Goal: Complete application form: Complete application form

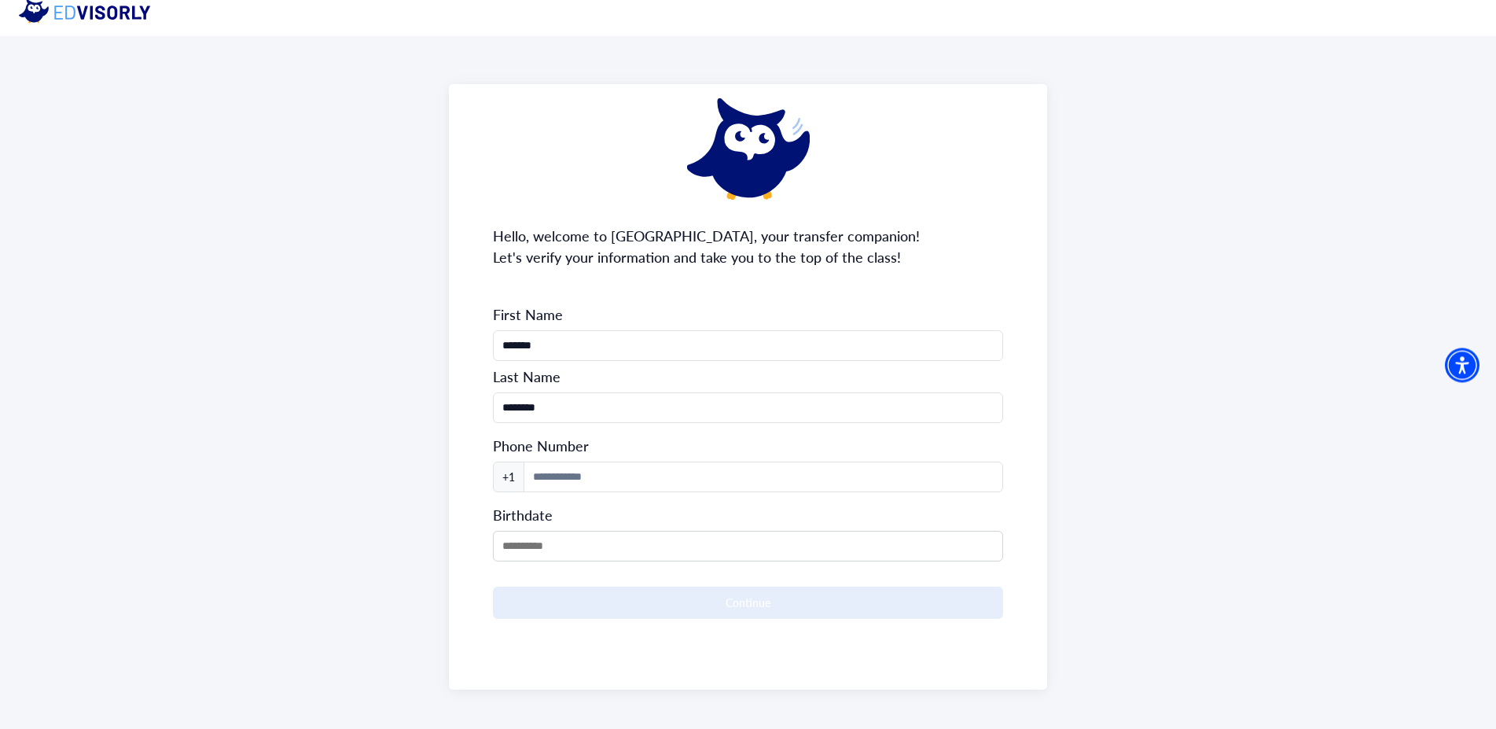
scroll to position [20, 0]
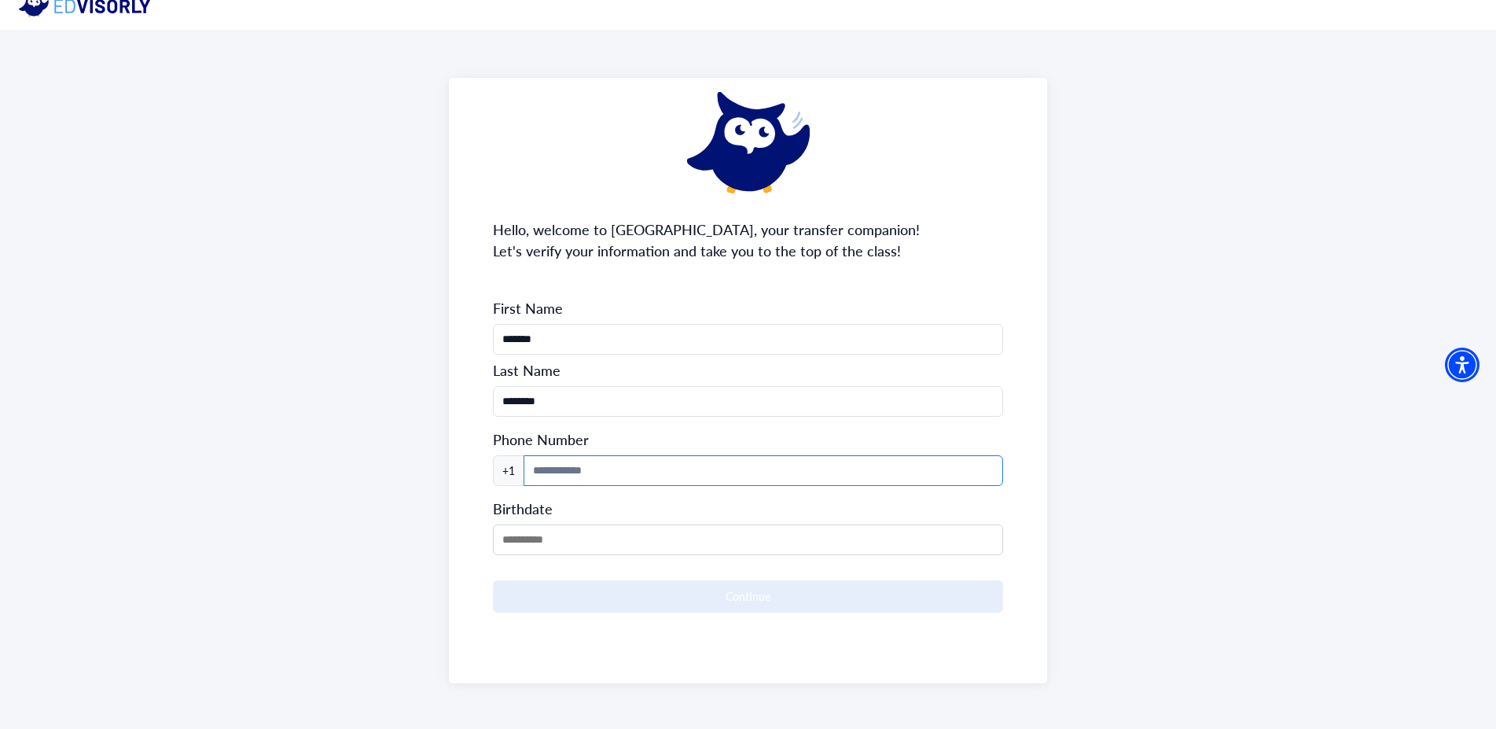
click at [600, 470] on input at bounding box center [764, 470] width 480 height 31
type input "**********"
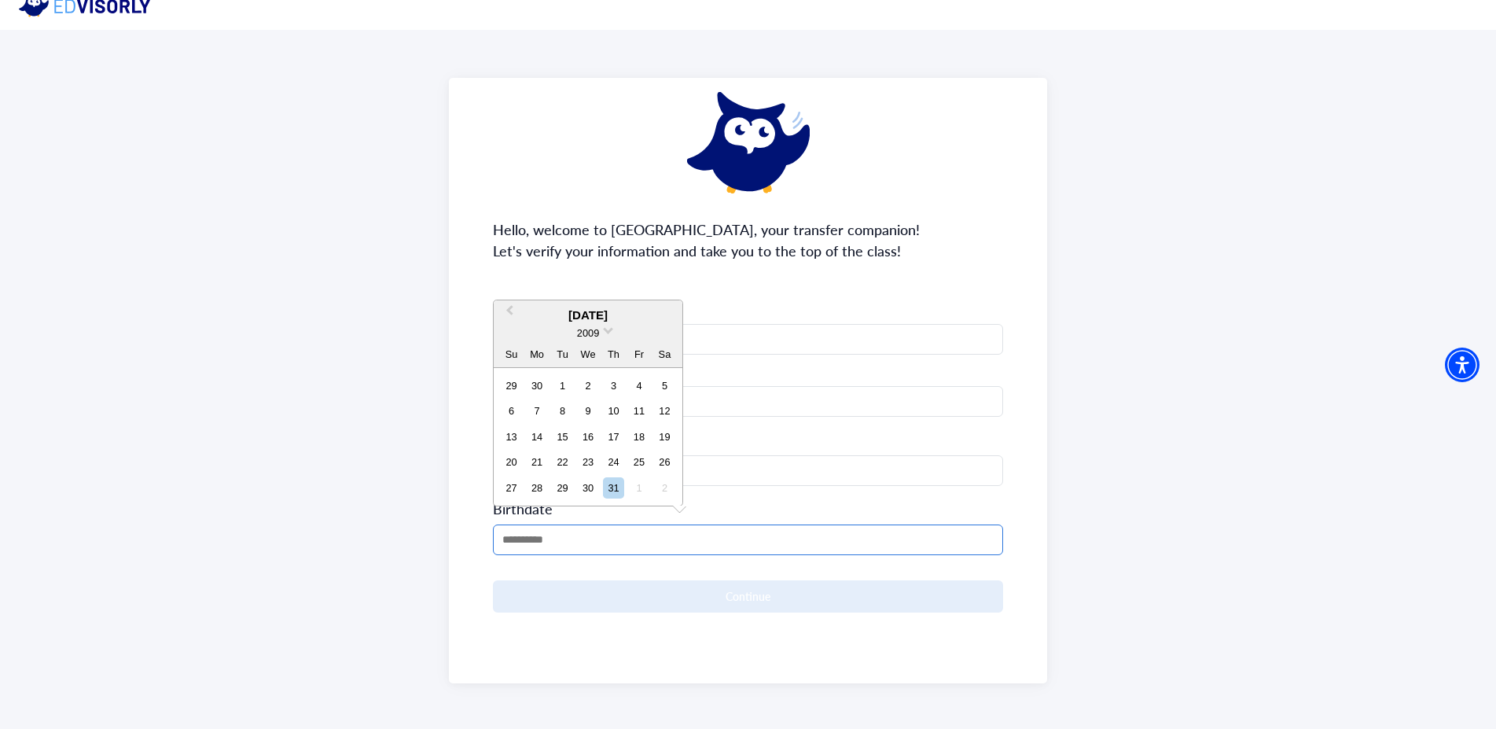
click at [591, 533] on input "MM/DD/YYYY" at bounding box center [748, 539] width 510 height 31
click at [600, 329] on div "2009" at bounding box center [588, 333] width 24 height 17
click at [596, 392] on div "1983" at bounding box center [588, 388] width 93 height 16
click at [510, 308] on span "Previous Month" at bounding box center [510, 314] width 0 height 24
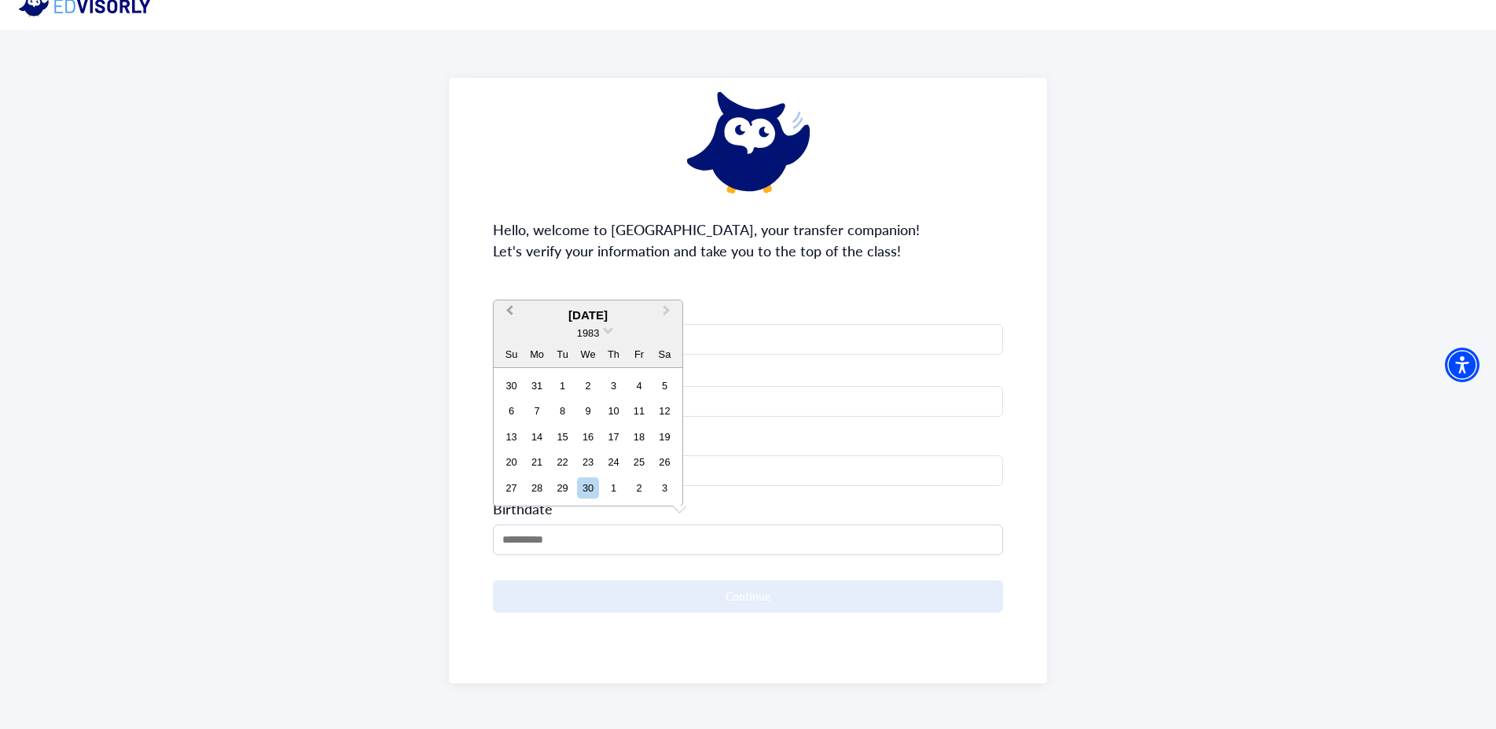
click at [510, 308] on span "Previous Month" at bounding box center [510, 314] width 0 height 24
click at [511, 308] on div "1983" at bounding box center [588, 308] width 189 height 17
click at [510, 285] on span "Previous Month" at bounding box center [510, 289] width 0 height 24
click at [510, 307] on span "Previous Month" at bounding box center [510, 314] width 0 height 24
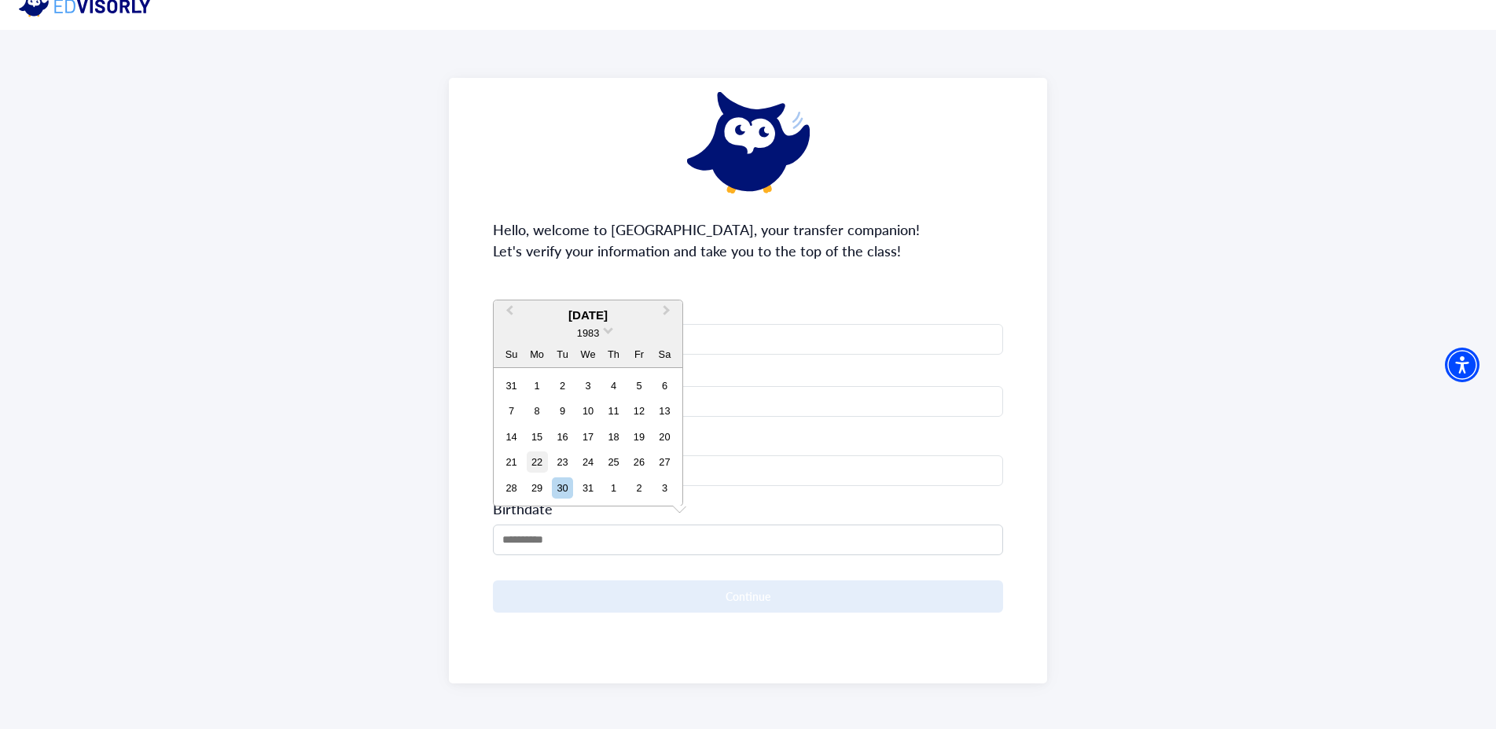
click at [531, 454] on div "22" at bounding box center [537, 461] width 21 height 21
type input "**********"
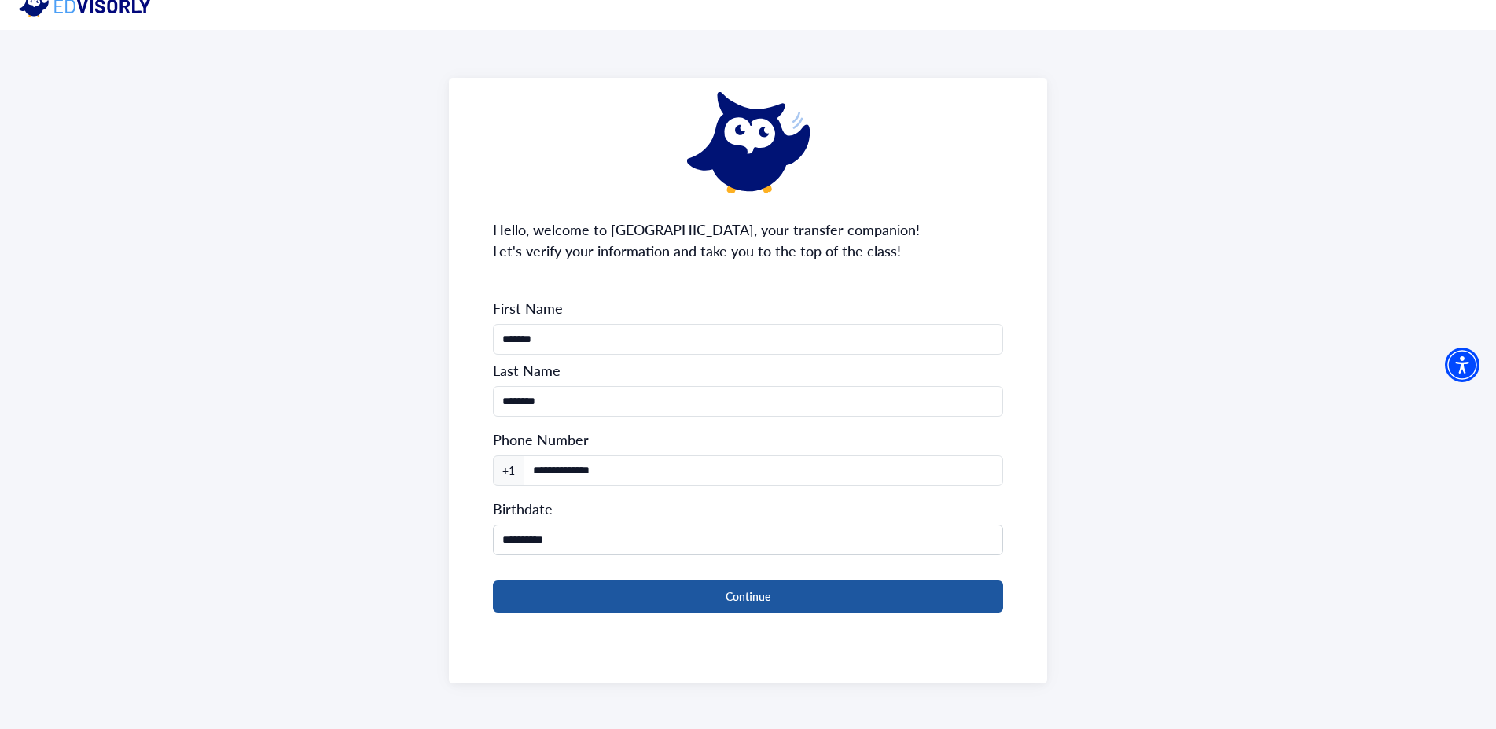
click at [644, 605] on button "Continue" at bounding box center [748, 596] width 510 height 32
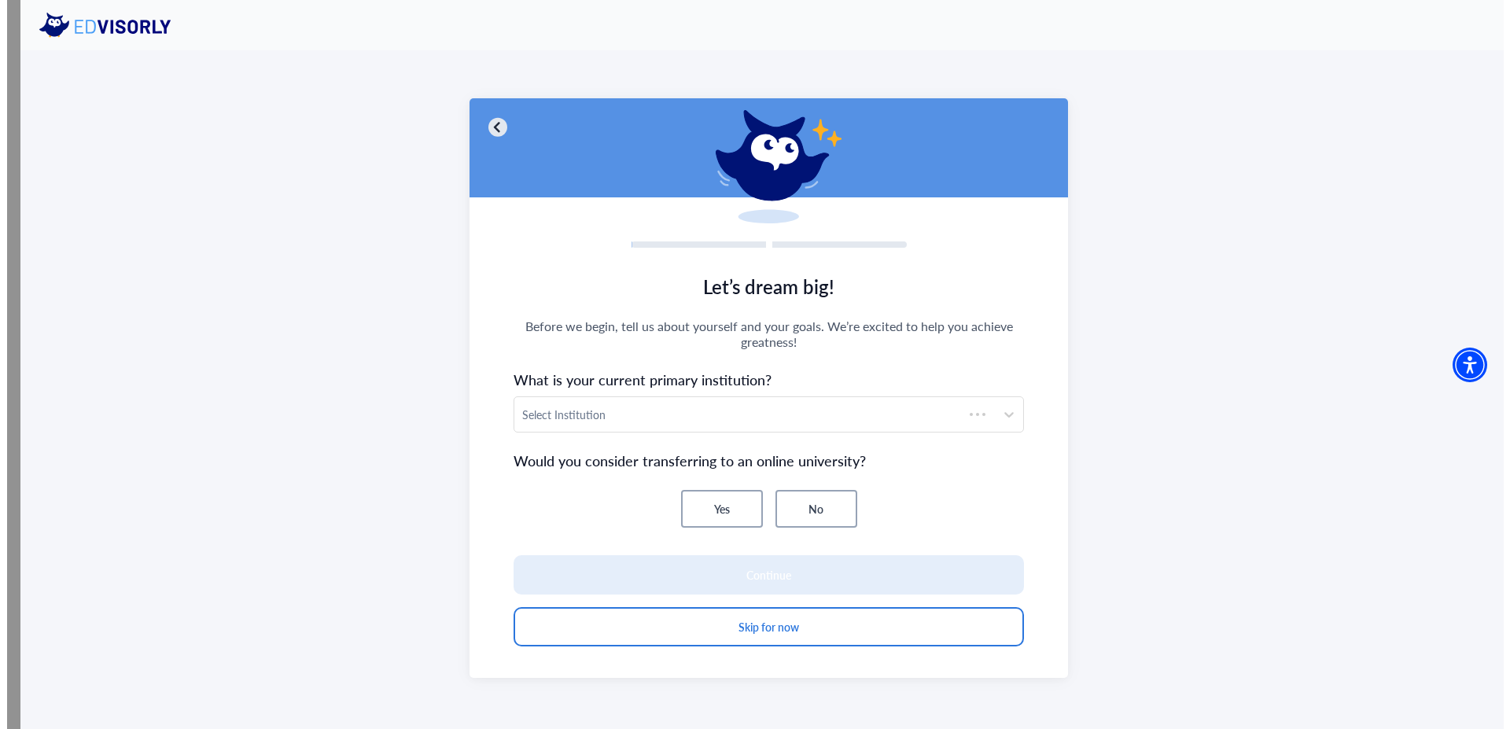
scroll to position [0, 0]
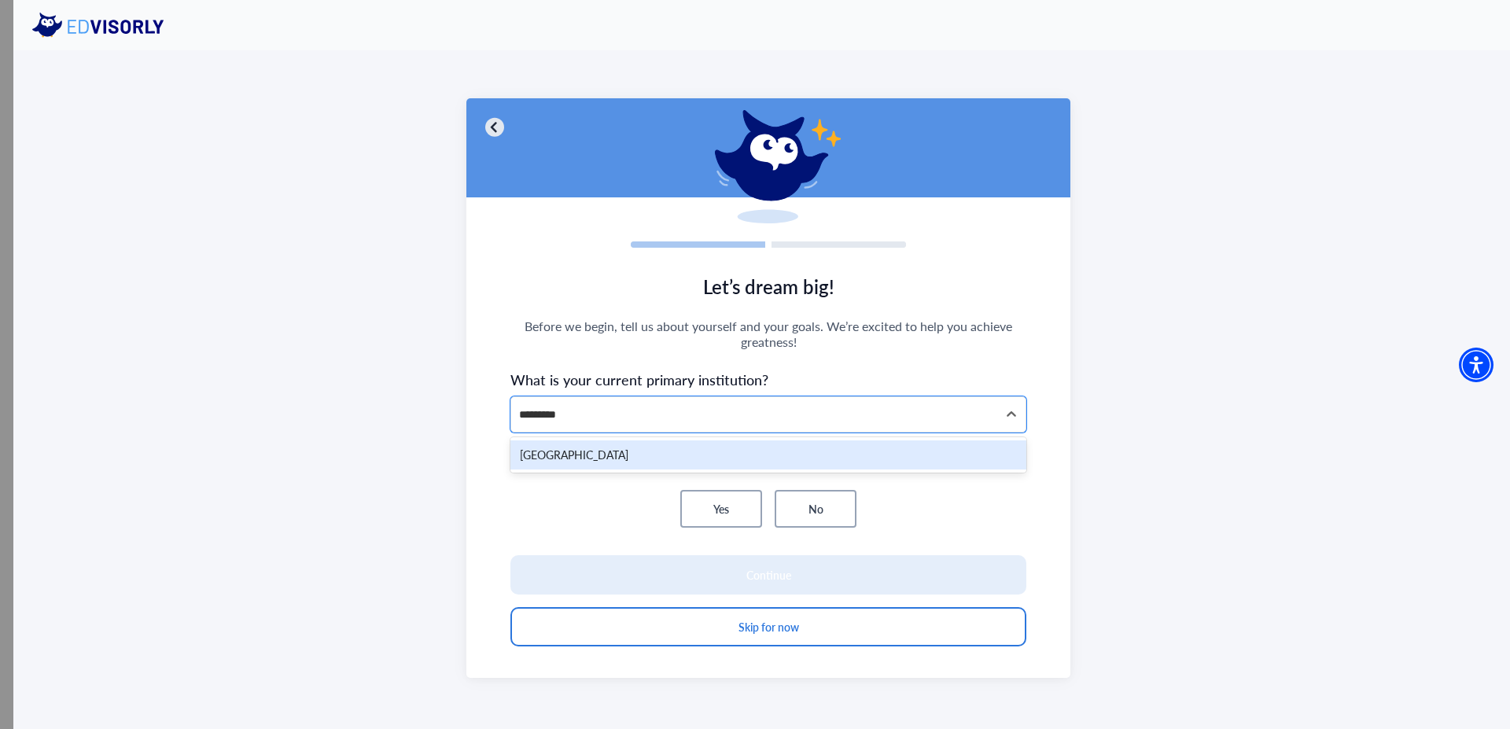
type input "**********"
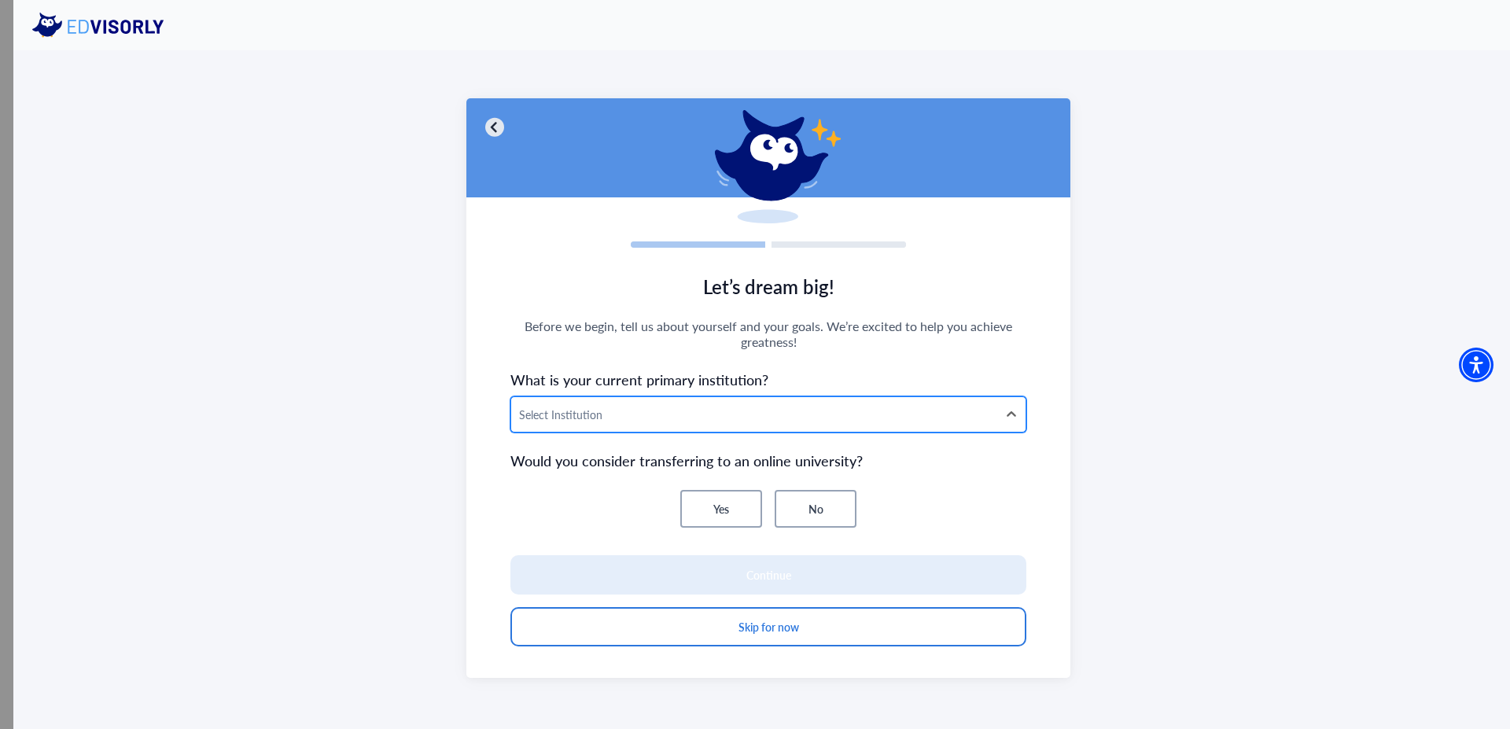
click at [580, 414] on div at bounding box center [754, 415] width 470 height 20
type input "****"
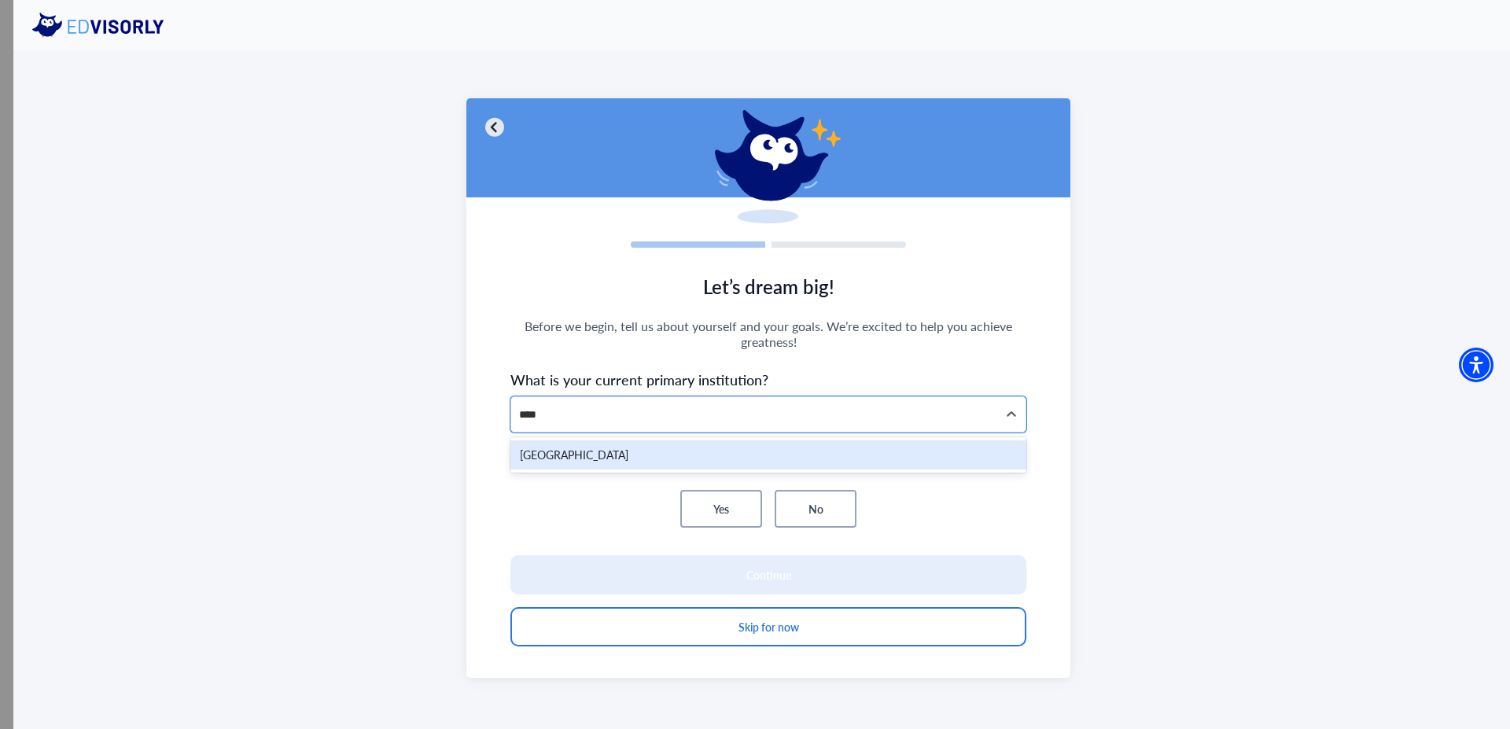
click at [602, 448] on div "[GEOGRAPHIC_DATA]" at bounding box center [768, 454] width 516 height 29
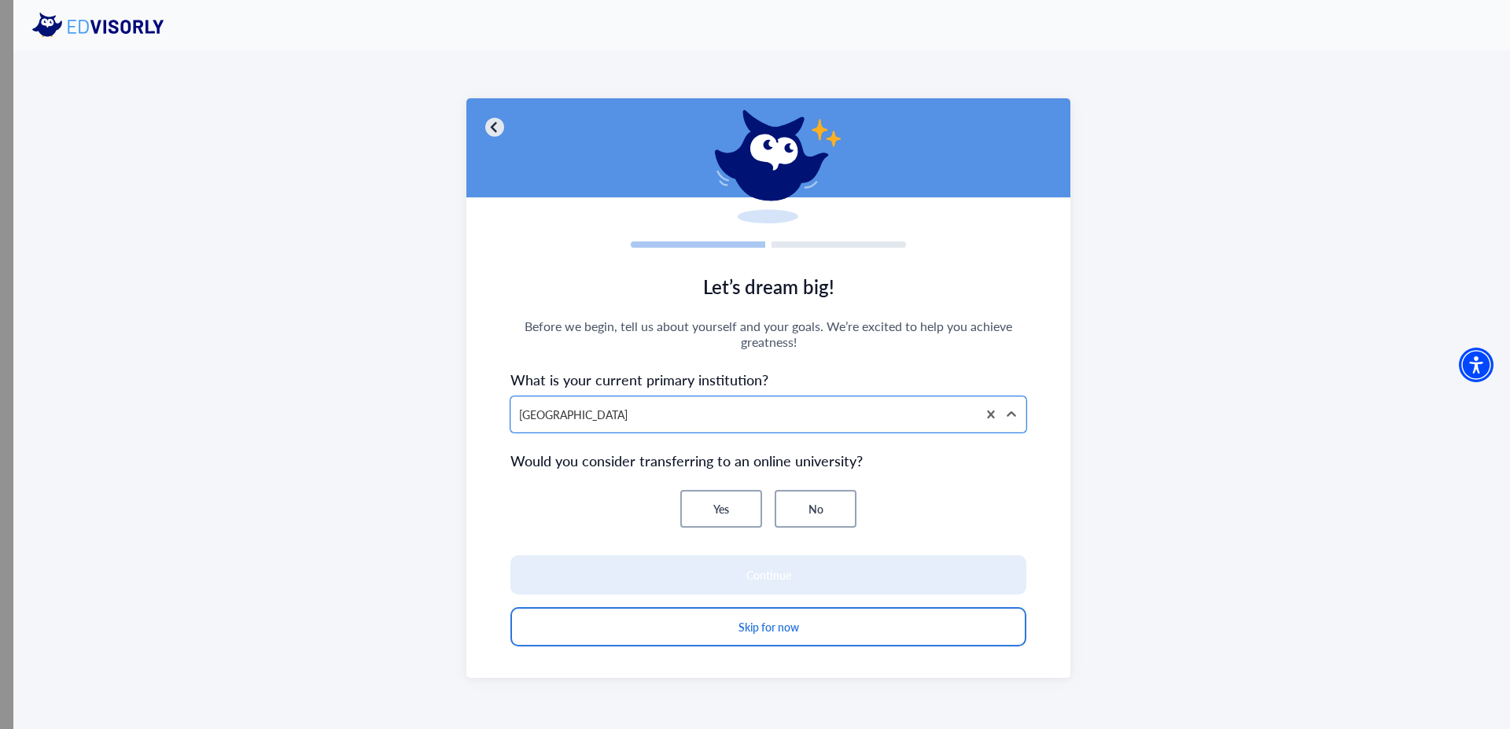
click at [700, 509] on button "Yes" at bounding box center [721, 509] width 82 height 38
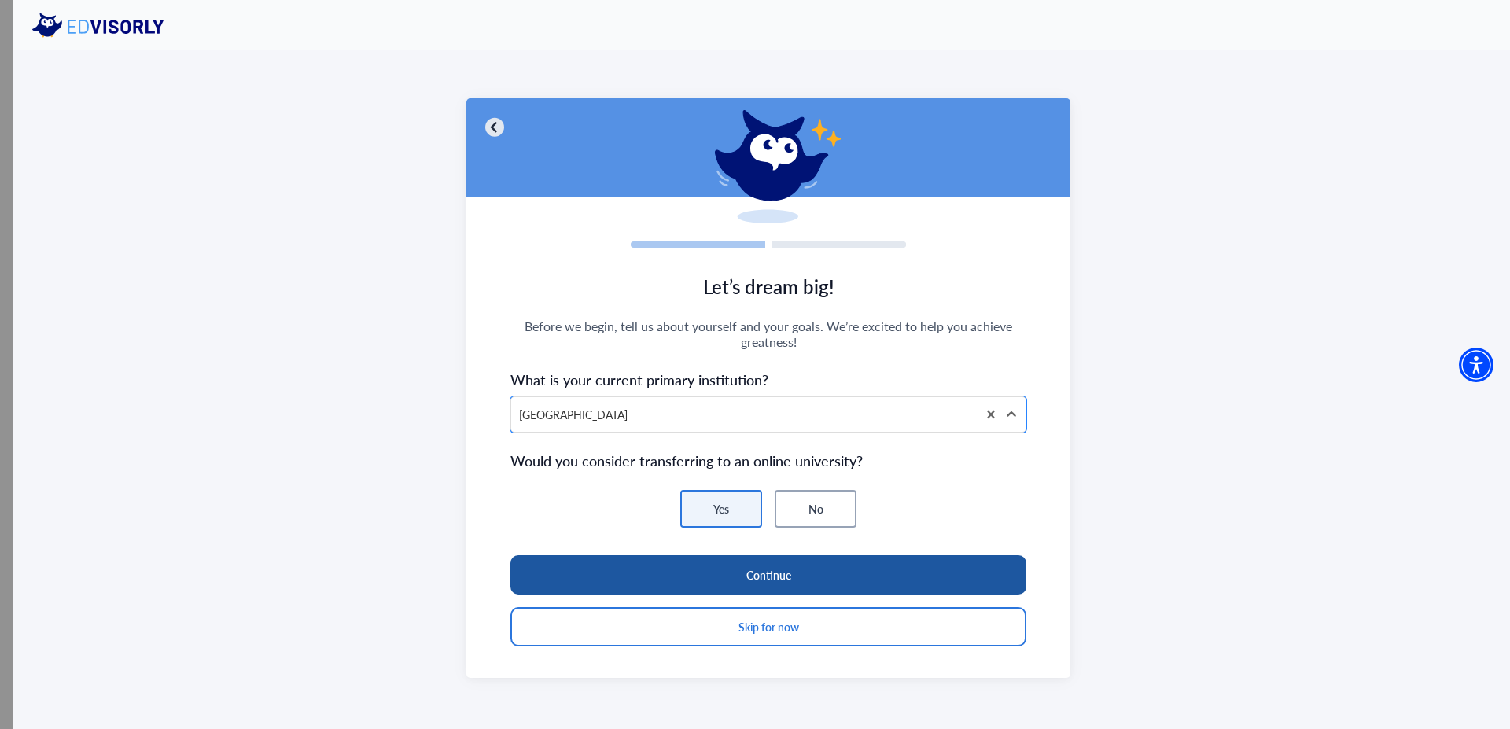
click at [741, 568] on button "Continue" at bounding box center [768, 574] width 516 height 39
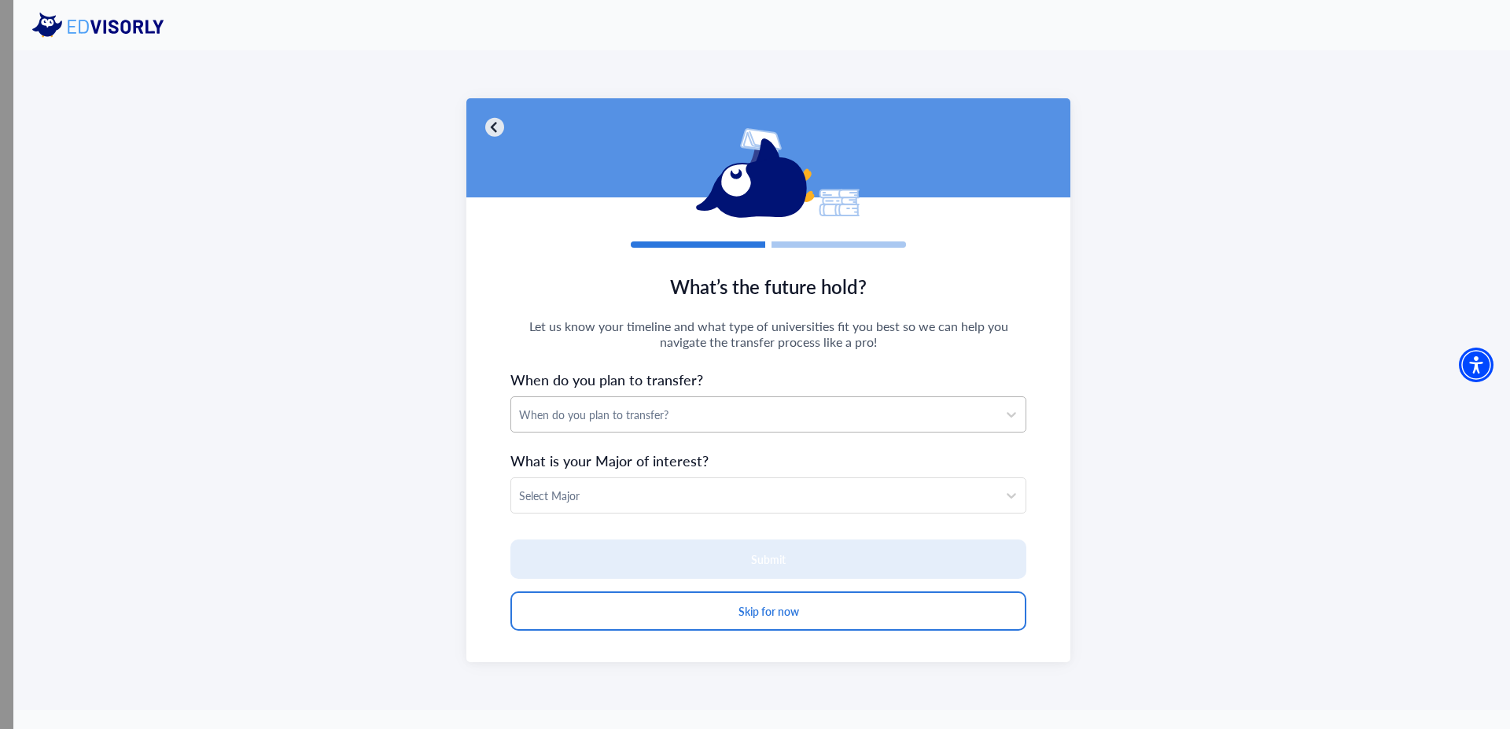
click at [655, 424] on div "When do you plan to transfer?" at bounding box center [754, 414] width 486 height 35
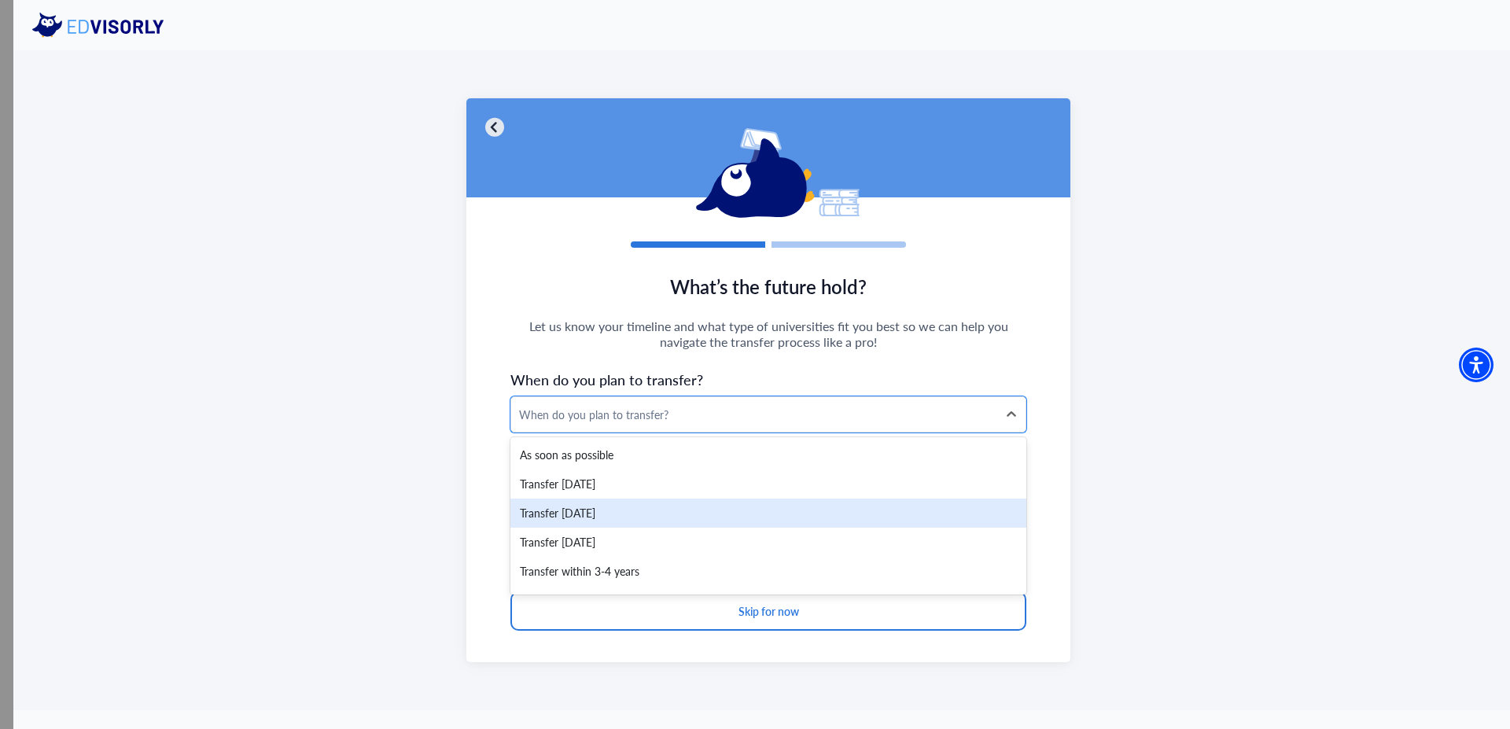
click at [606, 509] on div "Transfer [DATE]" at bounding box center [768, 513] width 516 height 29
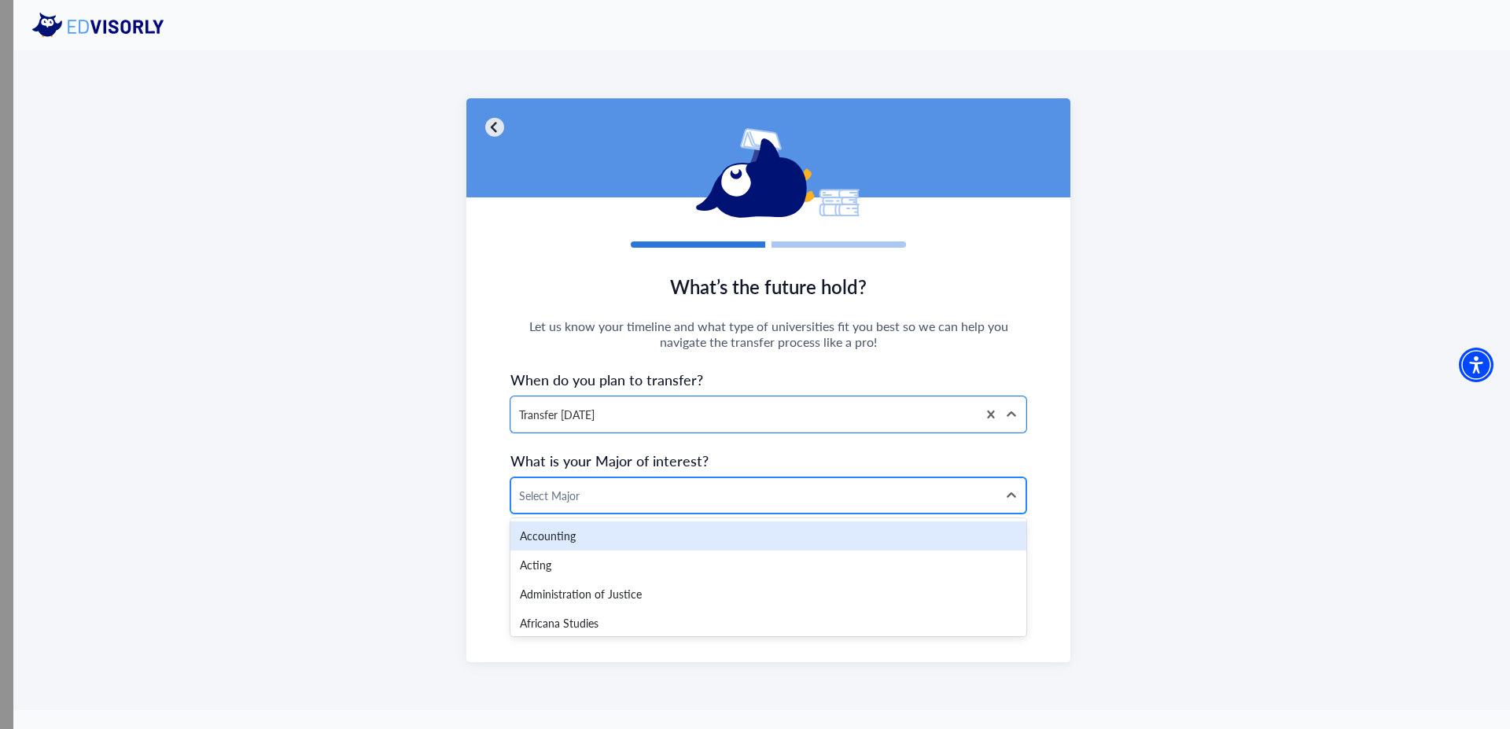
click at [604, 499] on div at bounding box center [754, 496] width 470 height 20
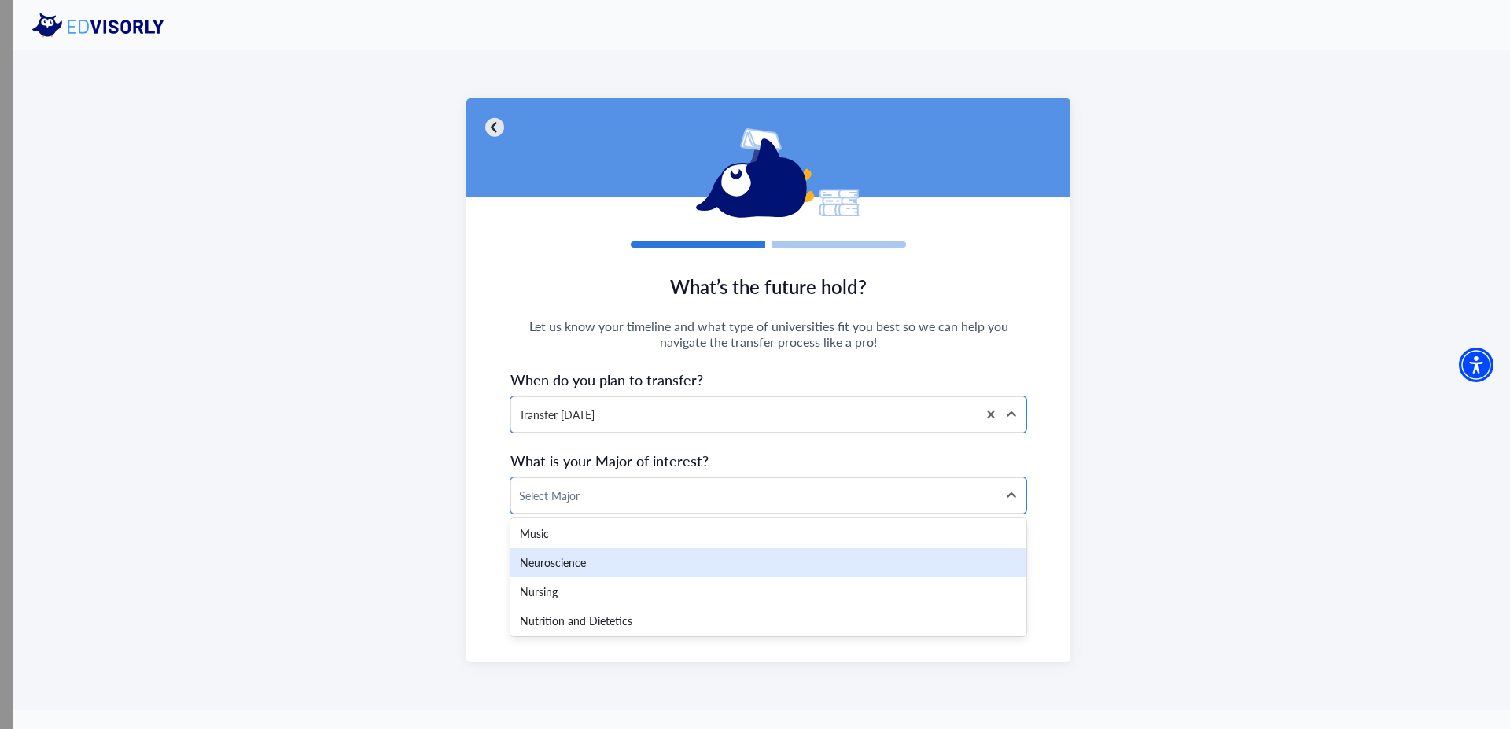
scroll to position [2453, 0]
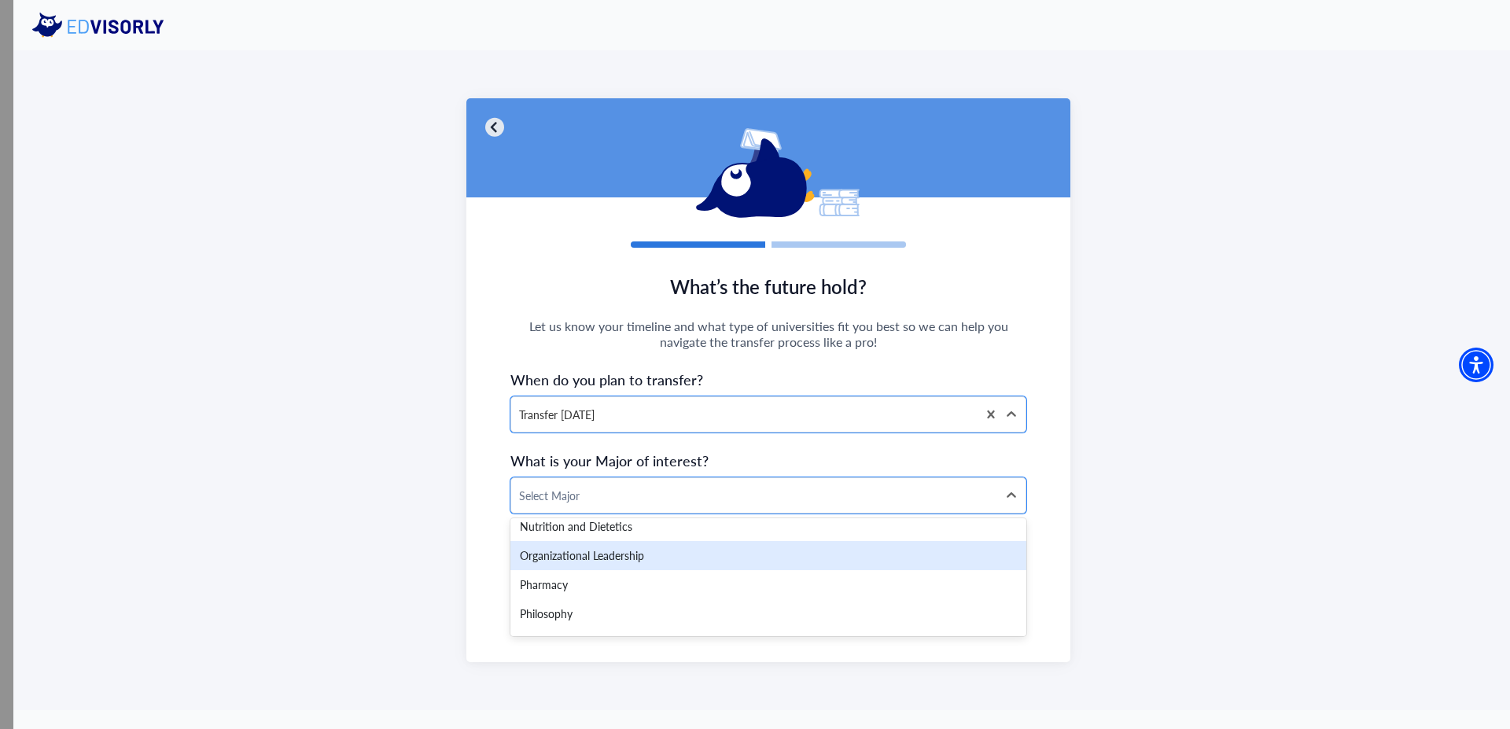
click at [617, 554] on div "Organizational Leadership" at bounding box center [768, 555] width 516 height 29
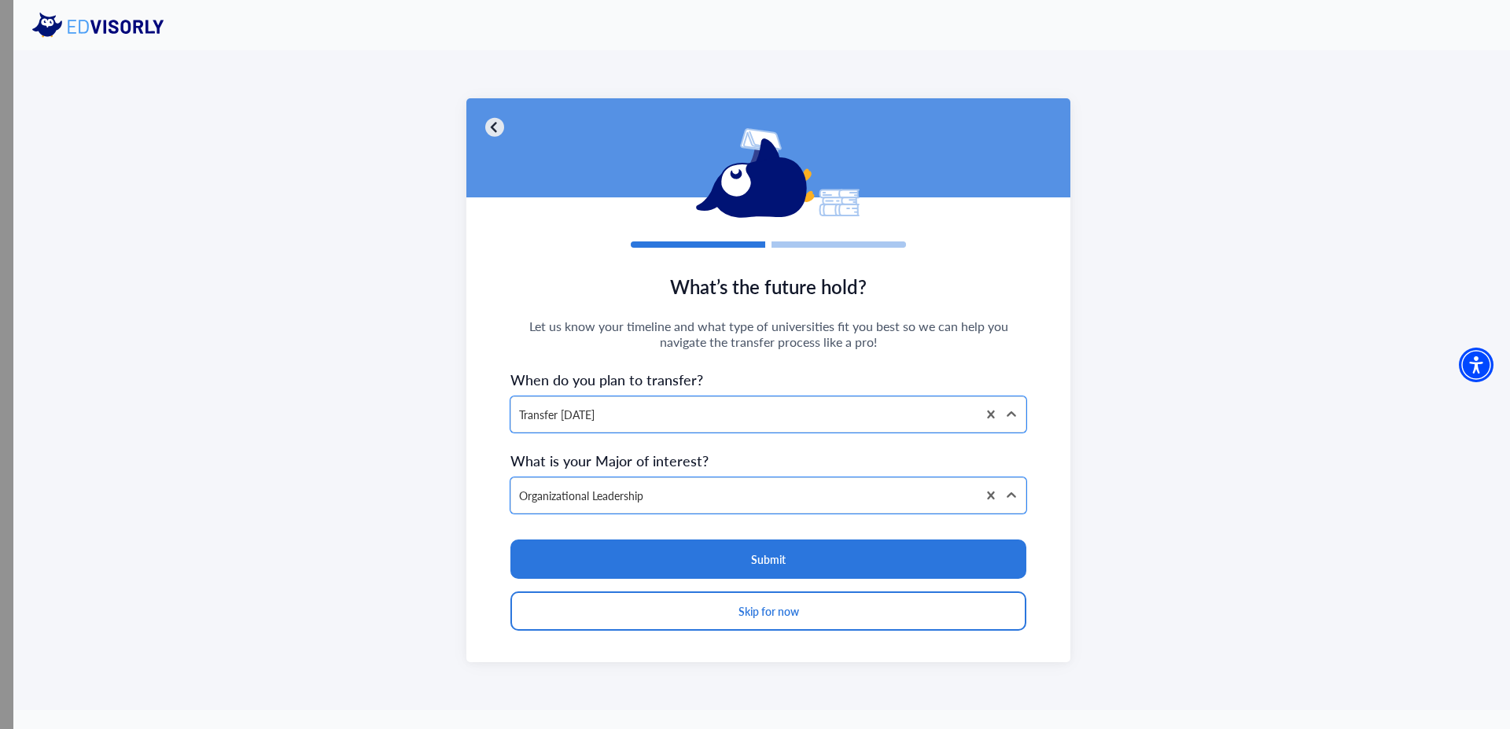
click at [738, 616] on button "Skip for now" at bounding box center [768, 610] width 516 height 39
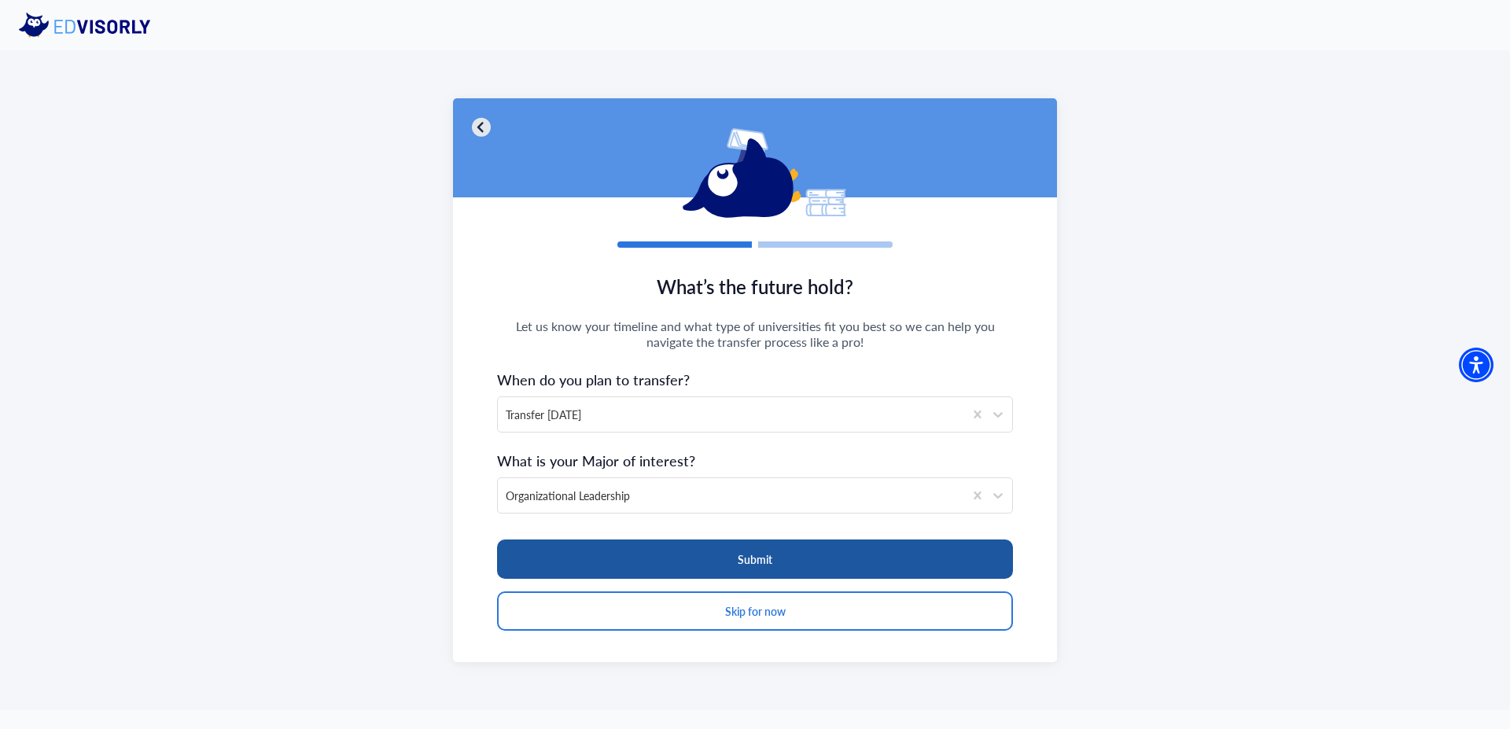
click at [771, 555] on button "Submit" at bounding box center [755, 558] width 516 height 39
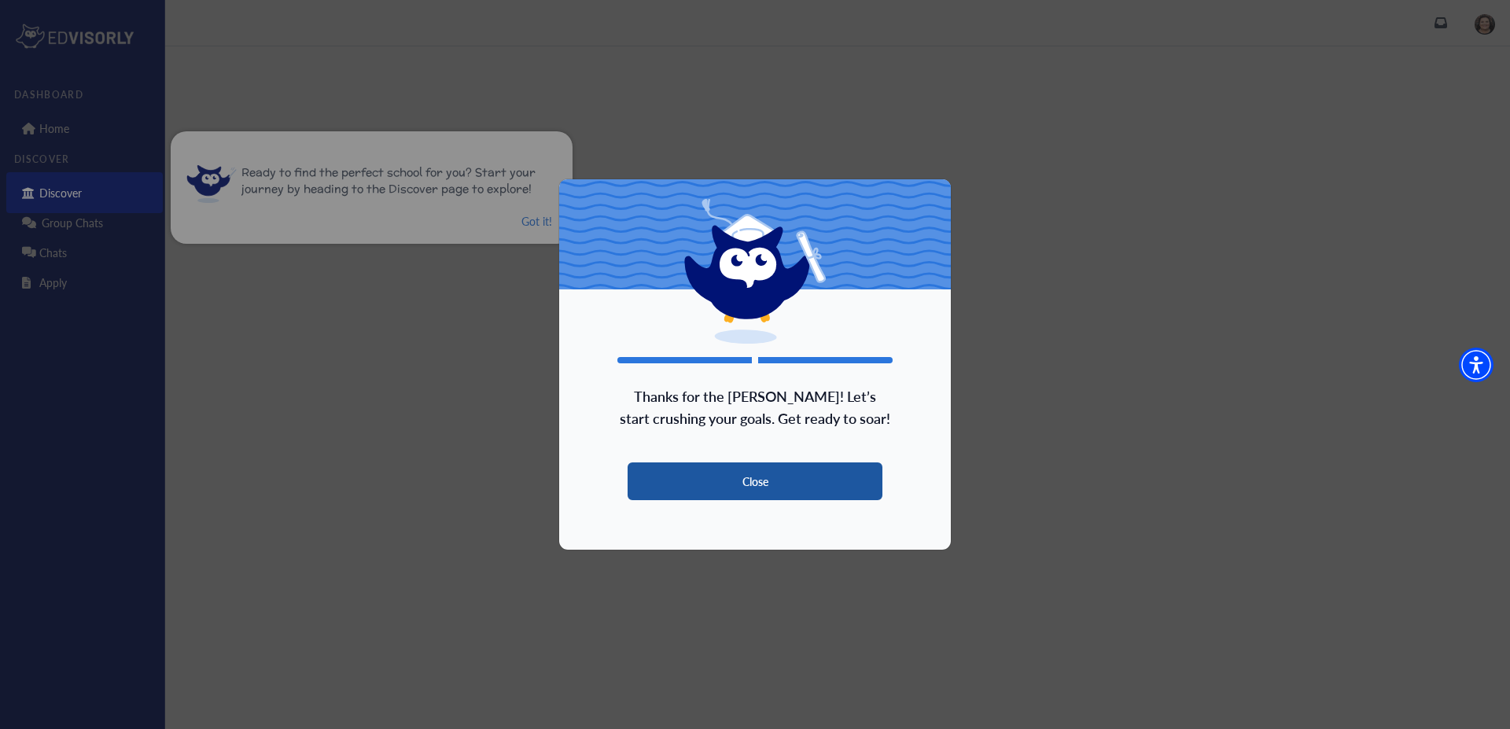
click at [730, 488] on button "Close" at bounding box center [754, 481] width 255 height 38
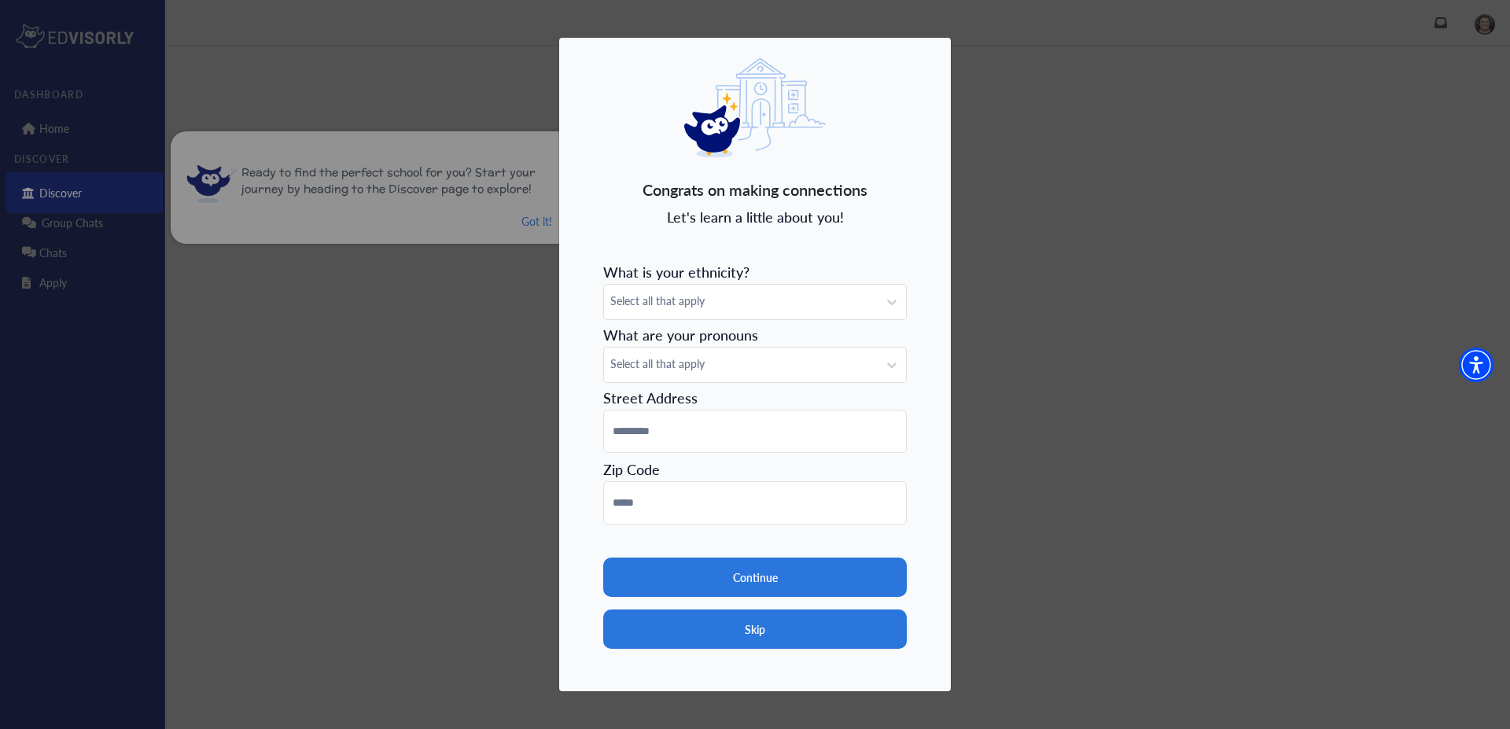
click at [729, 638] on button "Skip" at bounding box center [755, 628] width 304 height 39
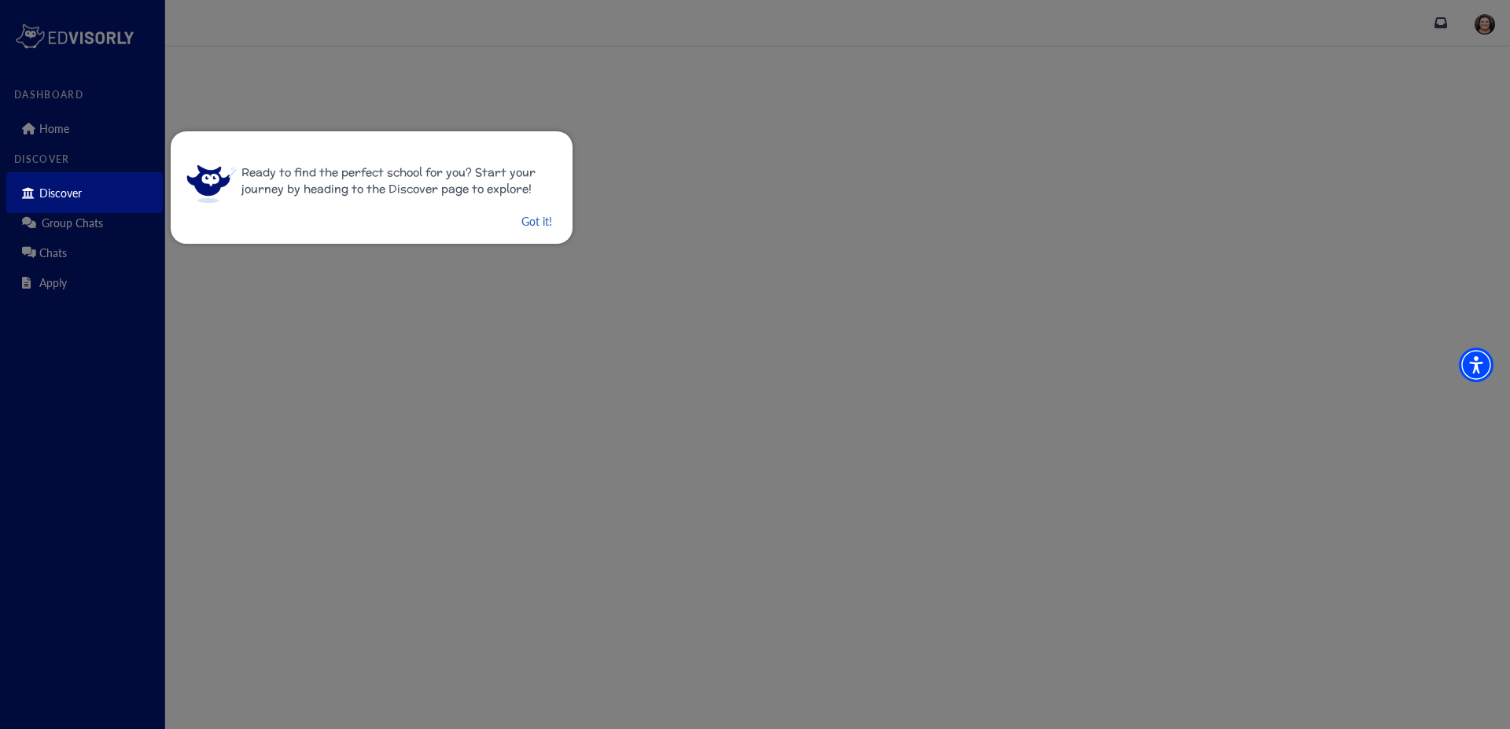
click at [521, 226] on button "Got it!" at bounding box center [537, 222] width 34 height 20
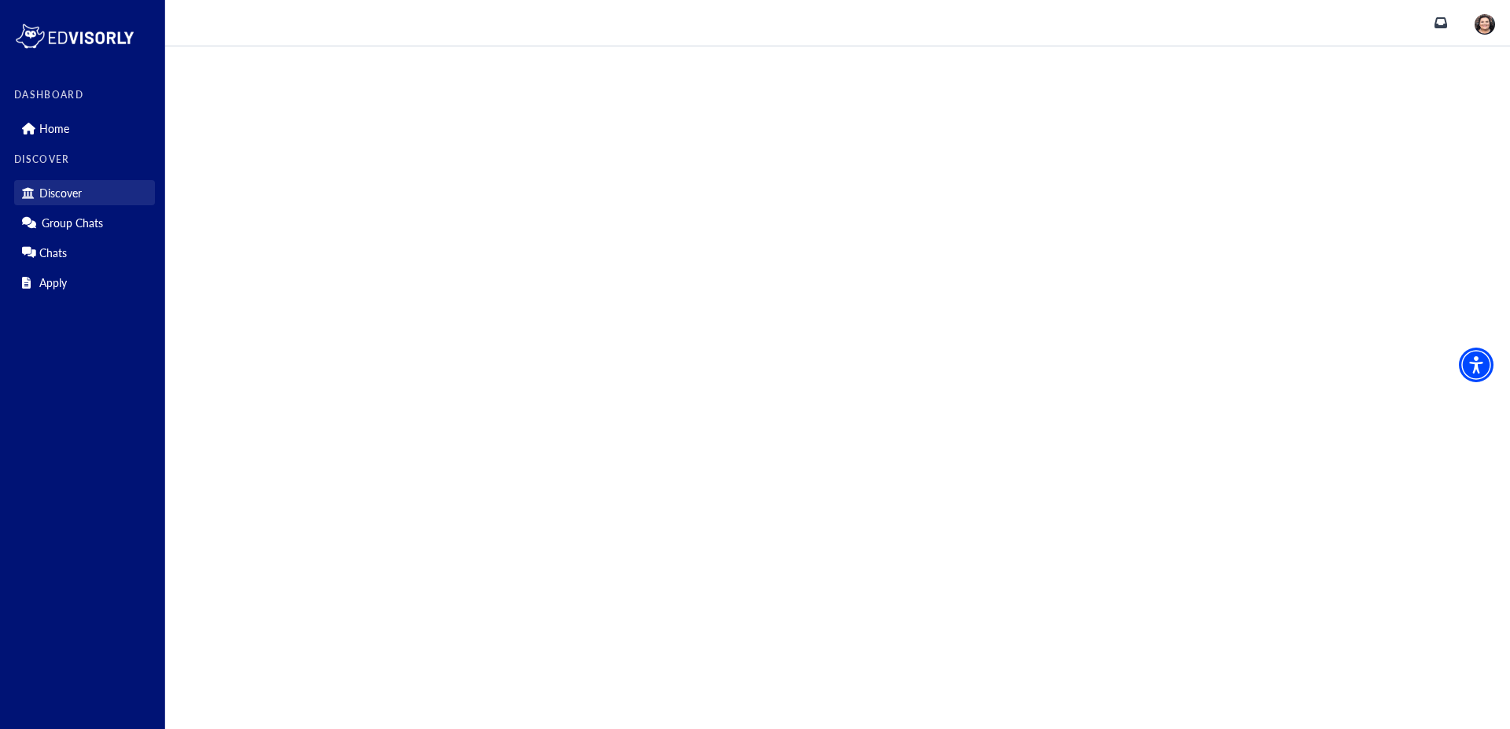
click at [57, 186] on p "Discover" at bounding box center [60, 192] width 42 height 13
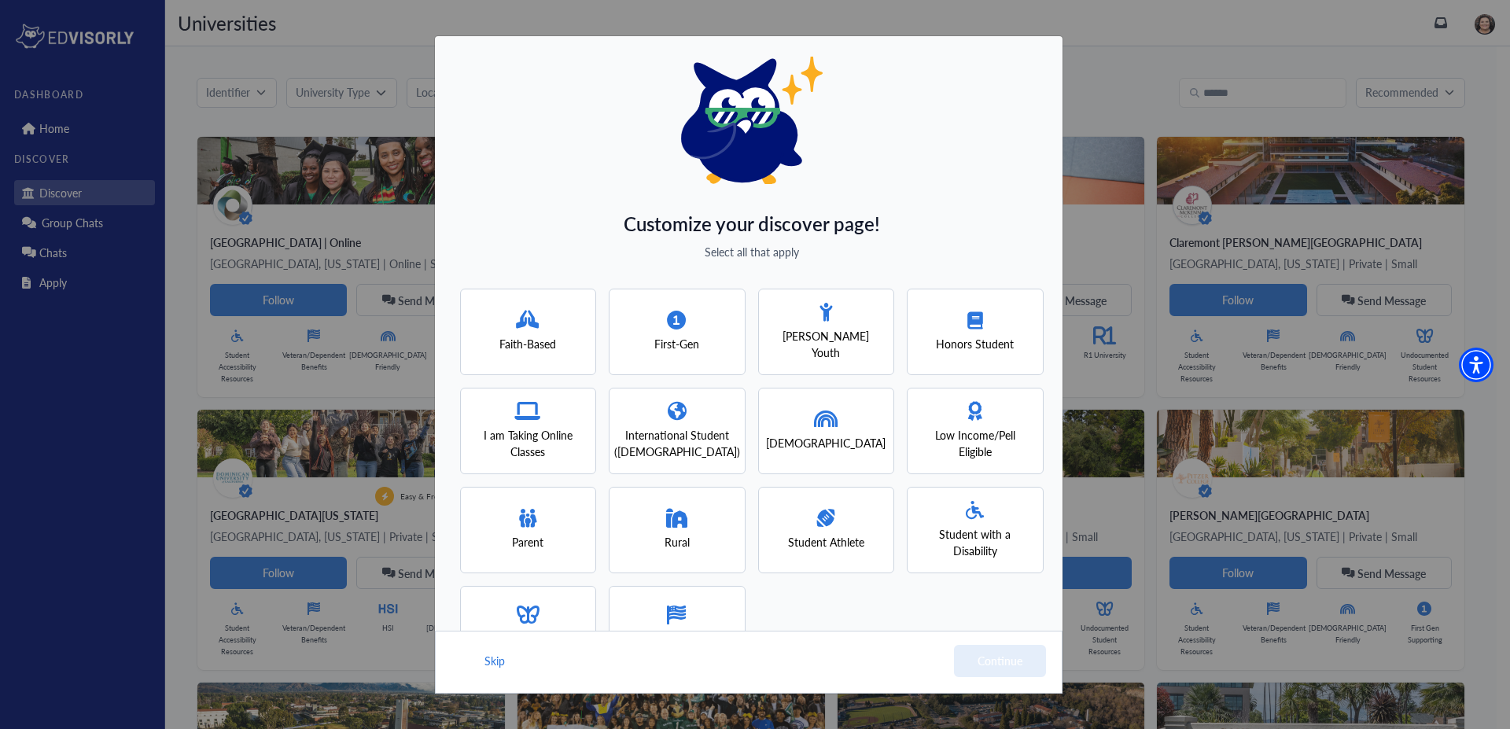
click at [643, 313] on div "First-Gen" at bounding box center [677, 332] width 137 height 86
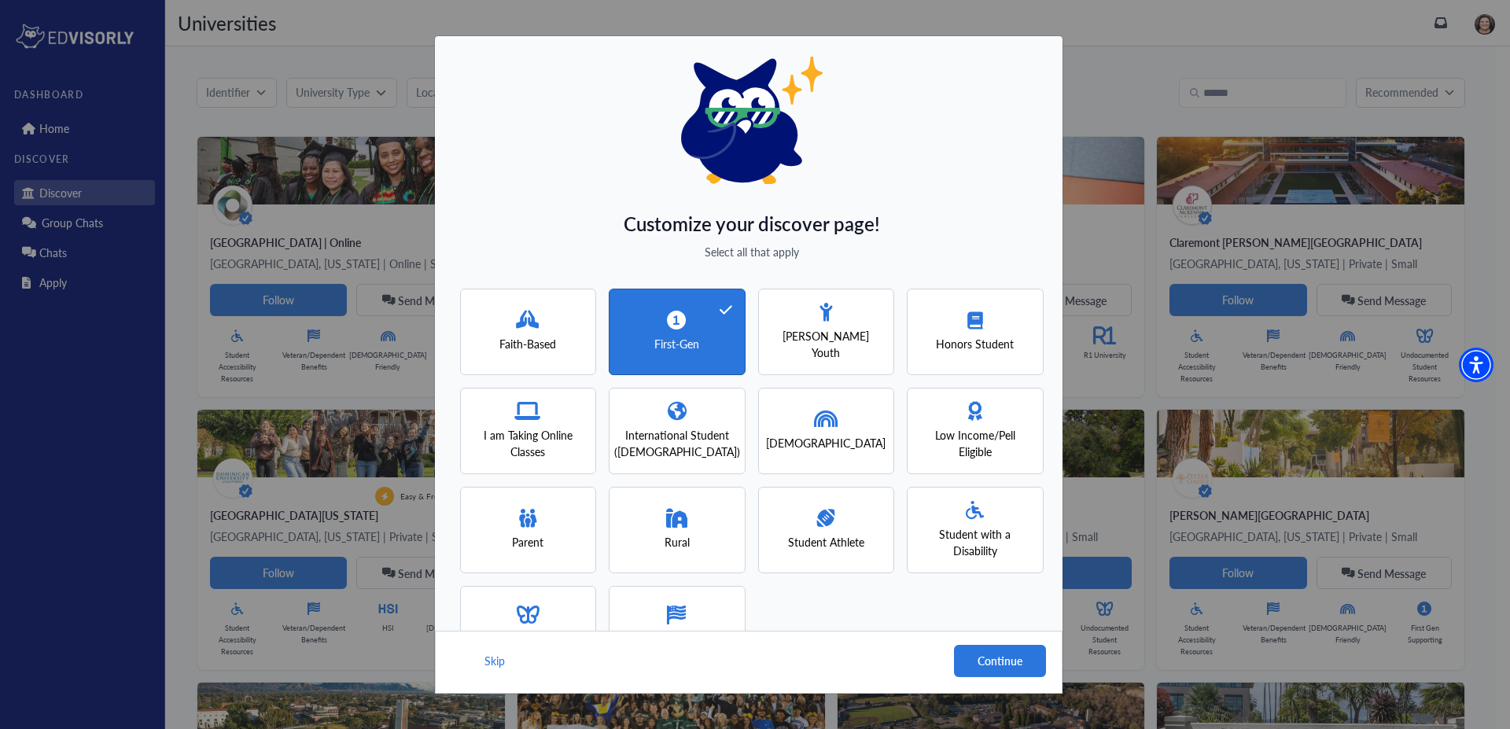
click at [554, 407] on div "I am Taking Online Classes" at bounding box center [528, 431] width 109 height 58
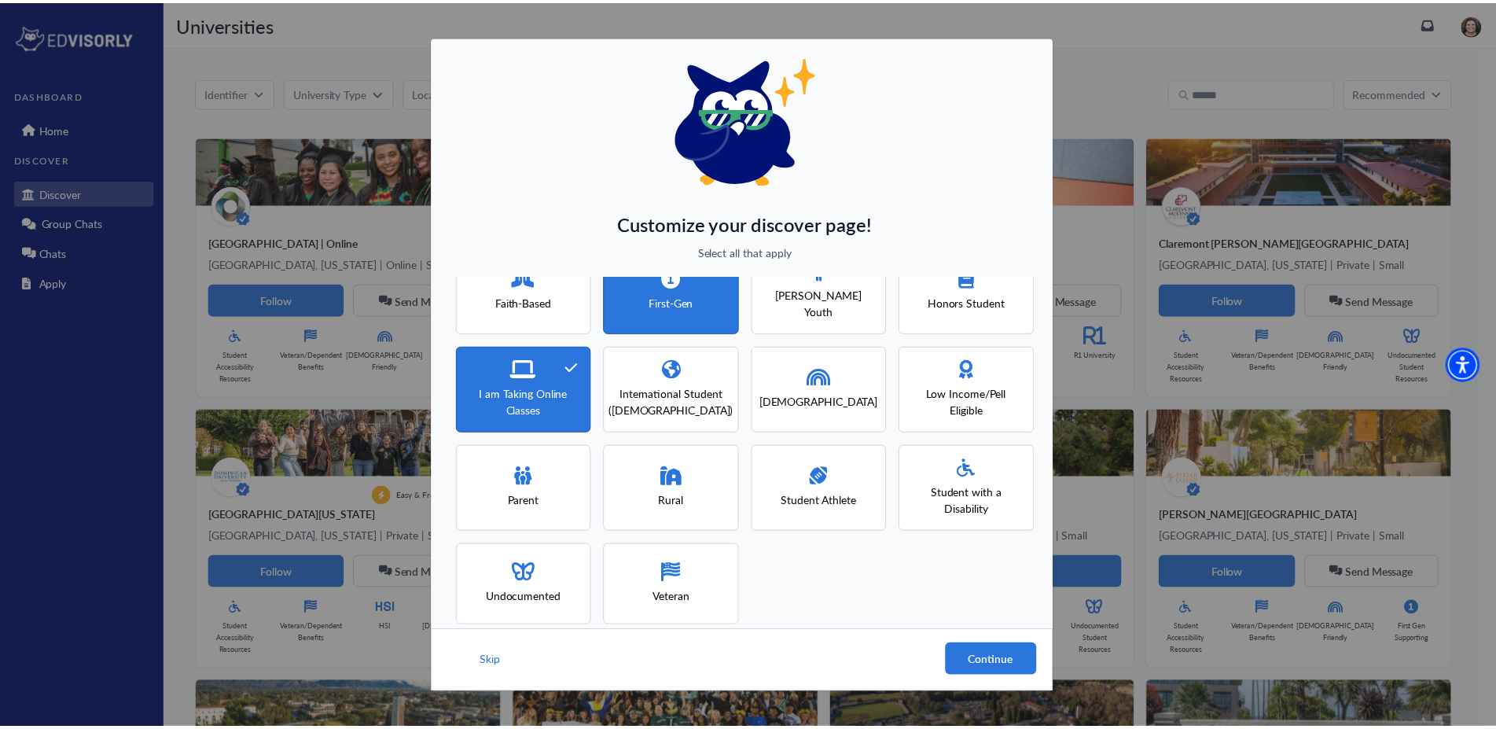
scroll to position [59, 0]
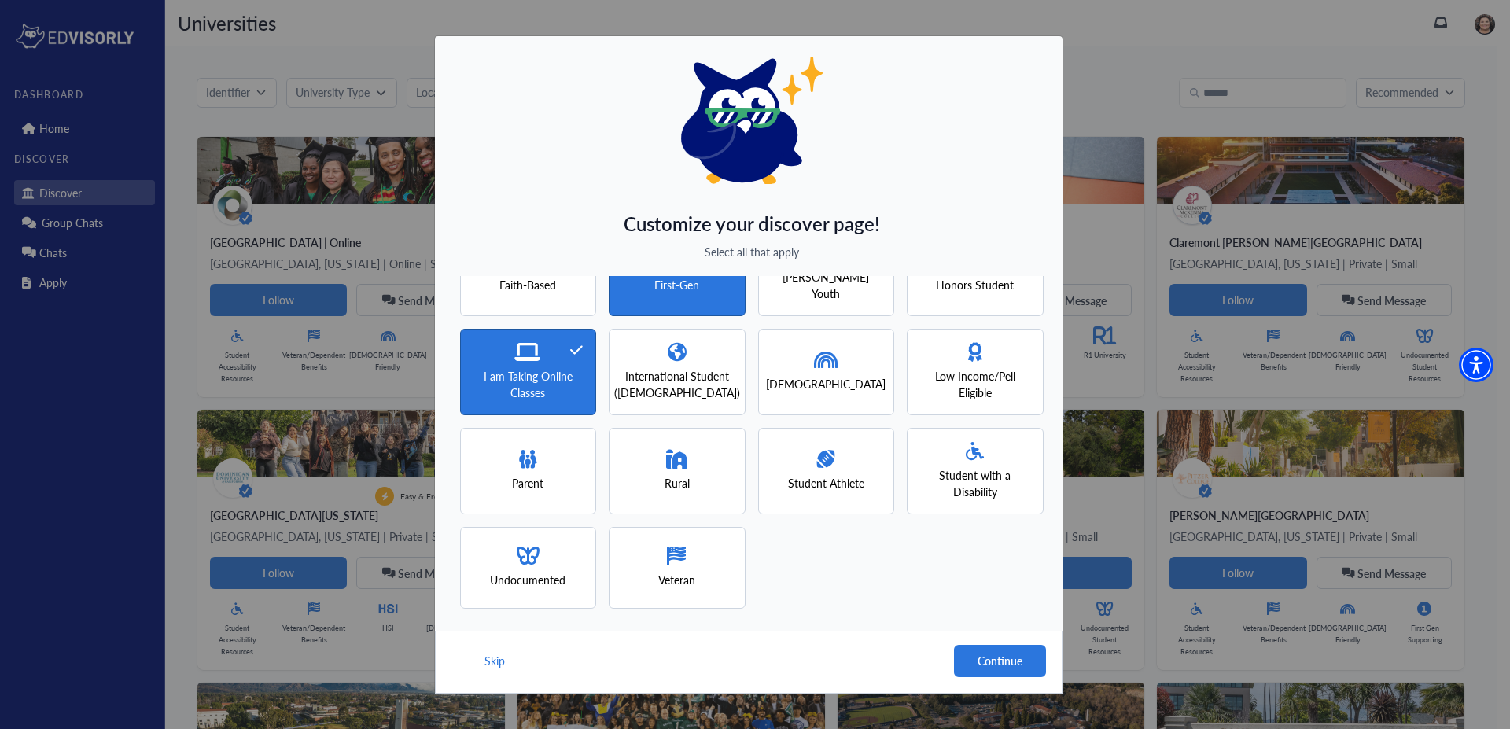
click at [981, 477] on span "Student with a Disability" at bounding box center [975, 483] width 109 height 33
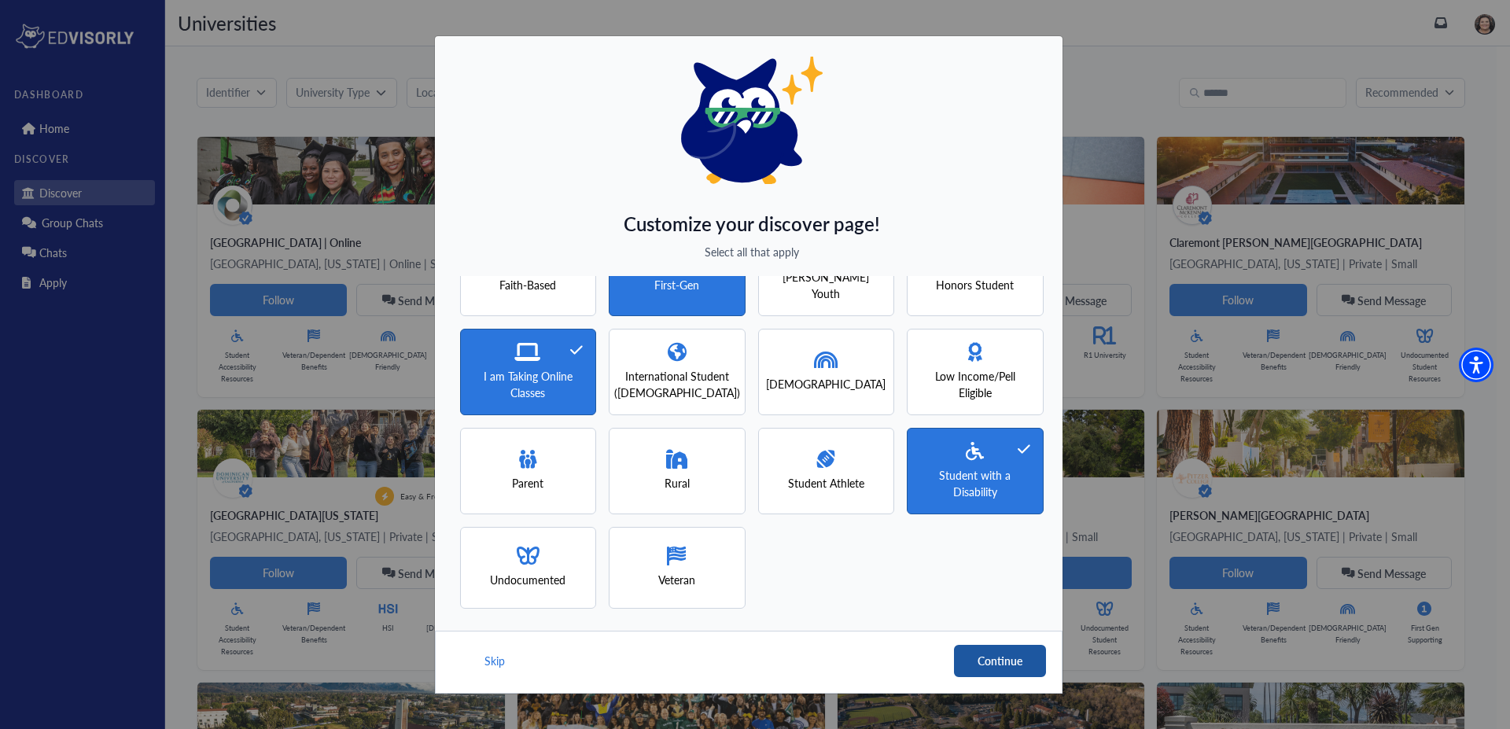
click at [968, 660] on button "Continue" at bounding box center [1000, 661] width 92 height 32
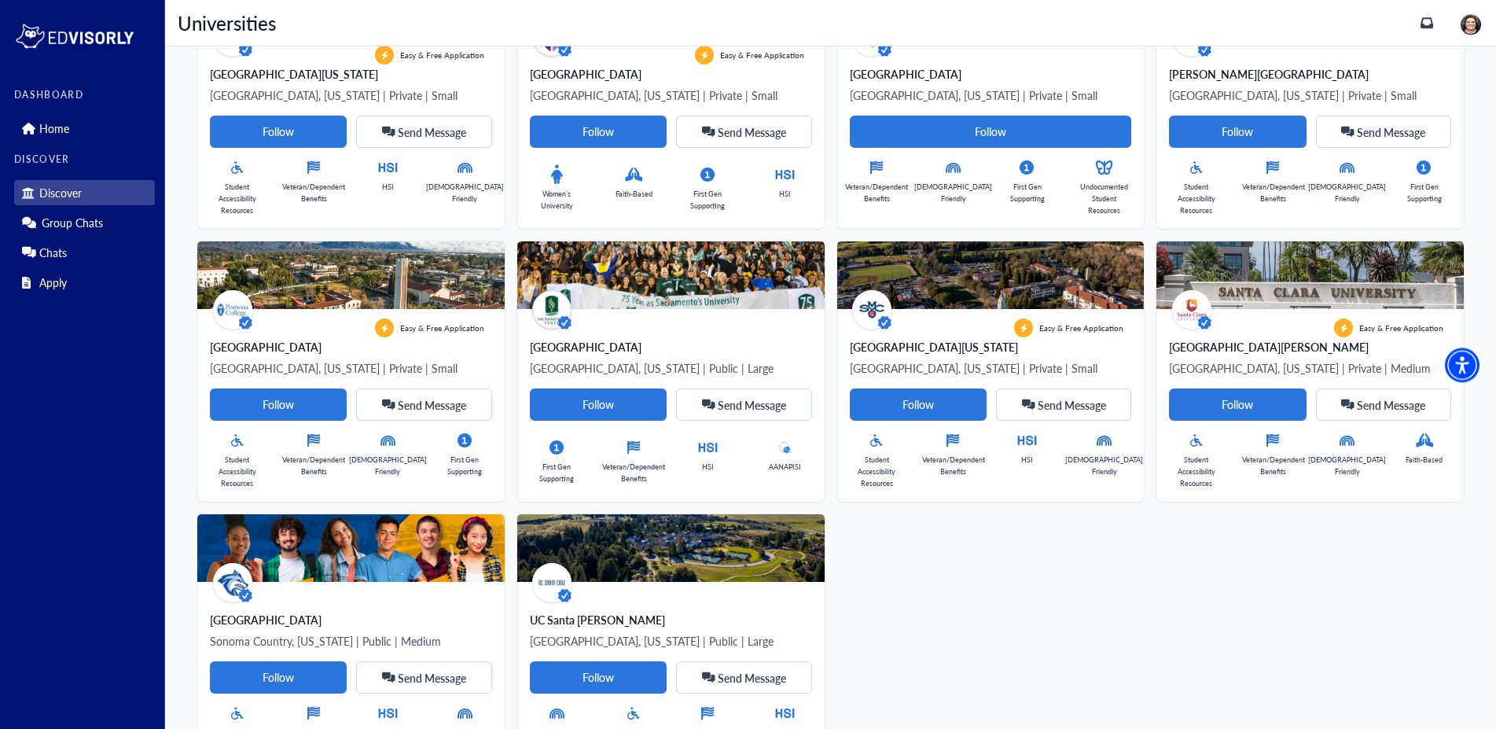
scroll to position [481, 0]
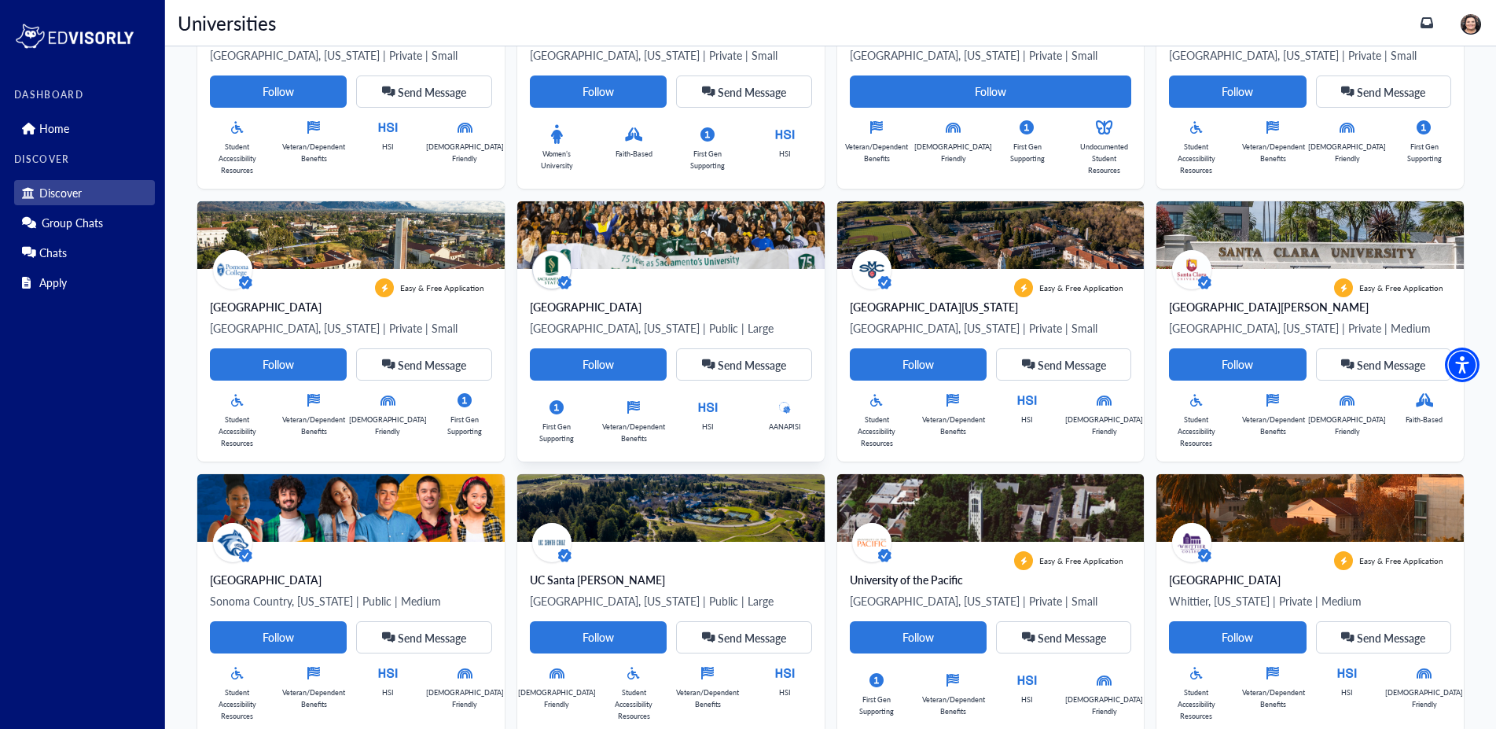
click at [576, 309] on div "[GEOGRAPHIC_DATA]" at bounding box center [671, 307] width 282 height 16
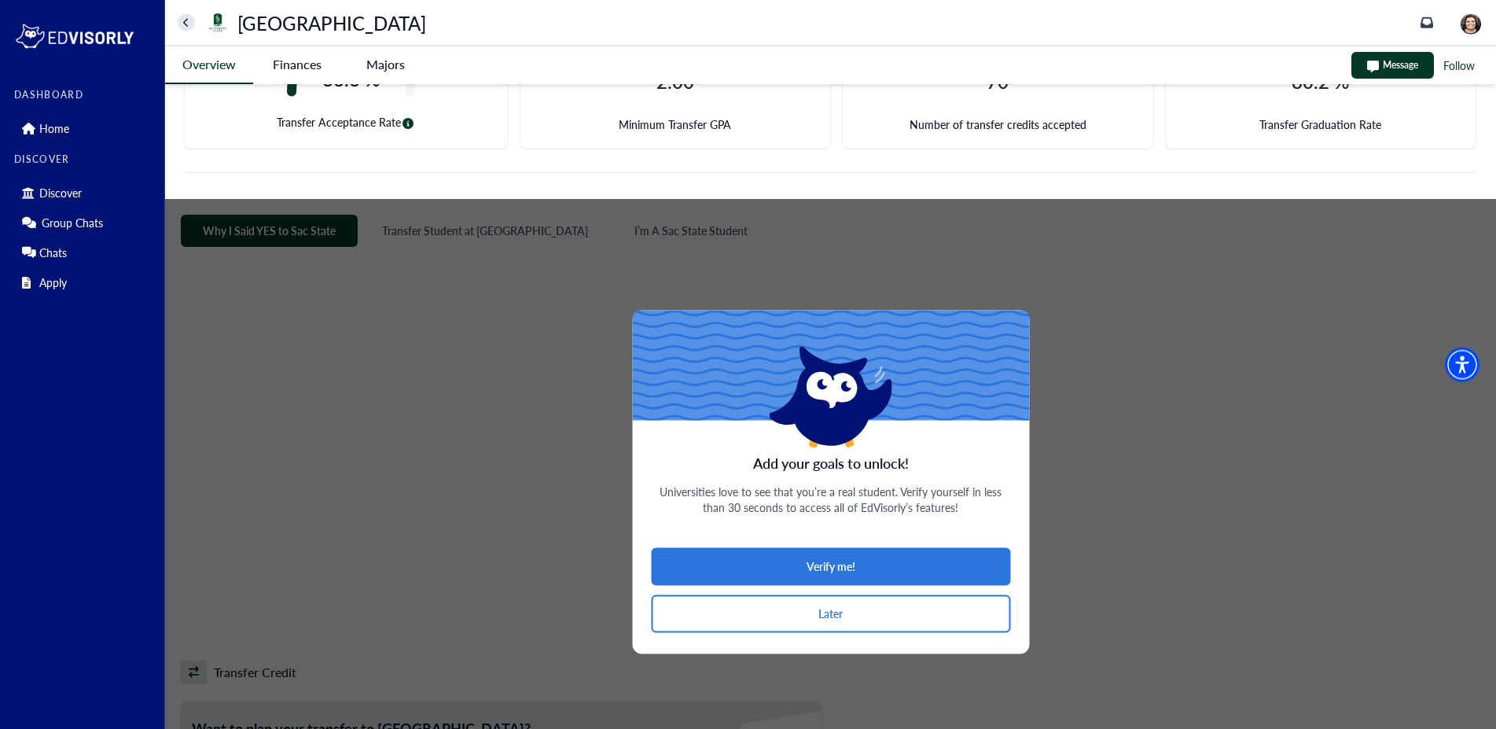
scroll to position [642, 0]
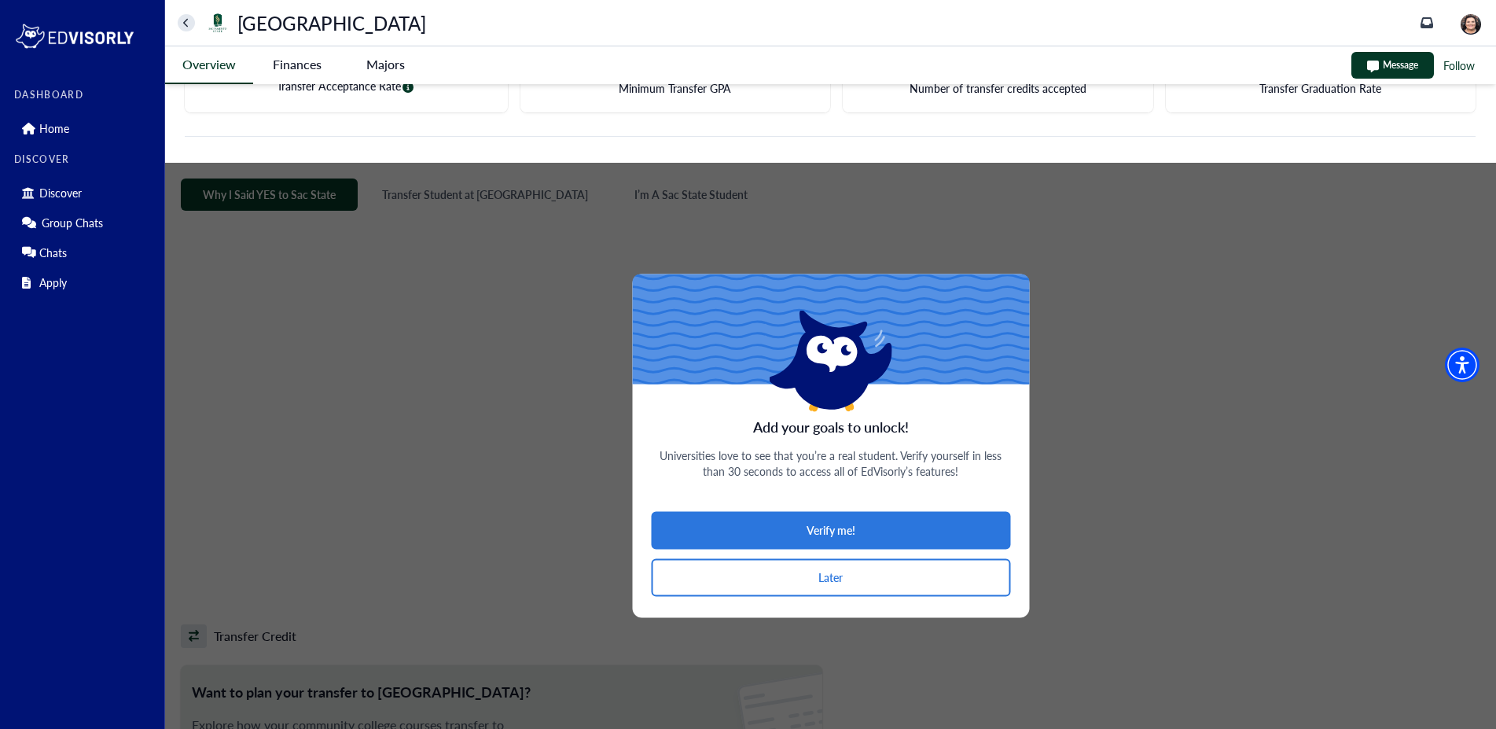
click at [747, 576] on button "Later" at bounding box center [830, 577] width 359 height 38
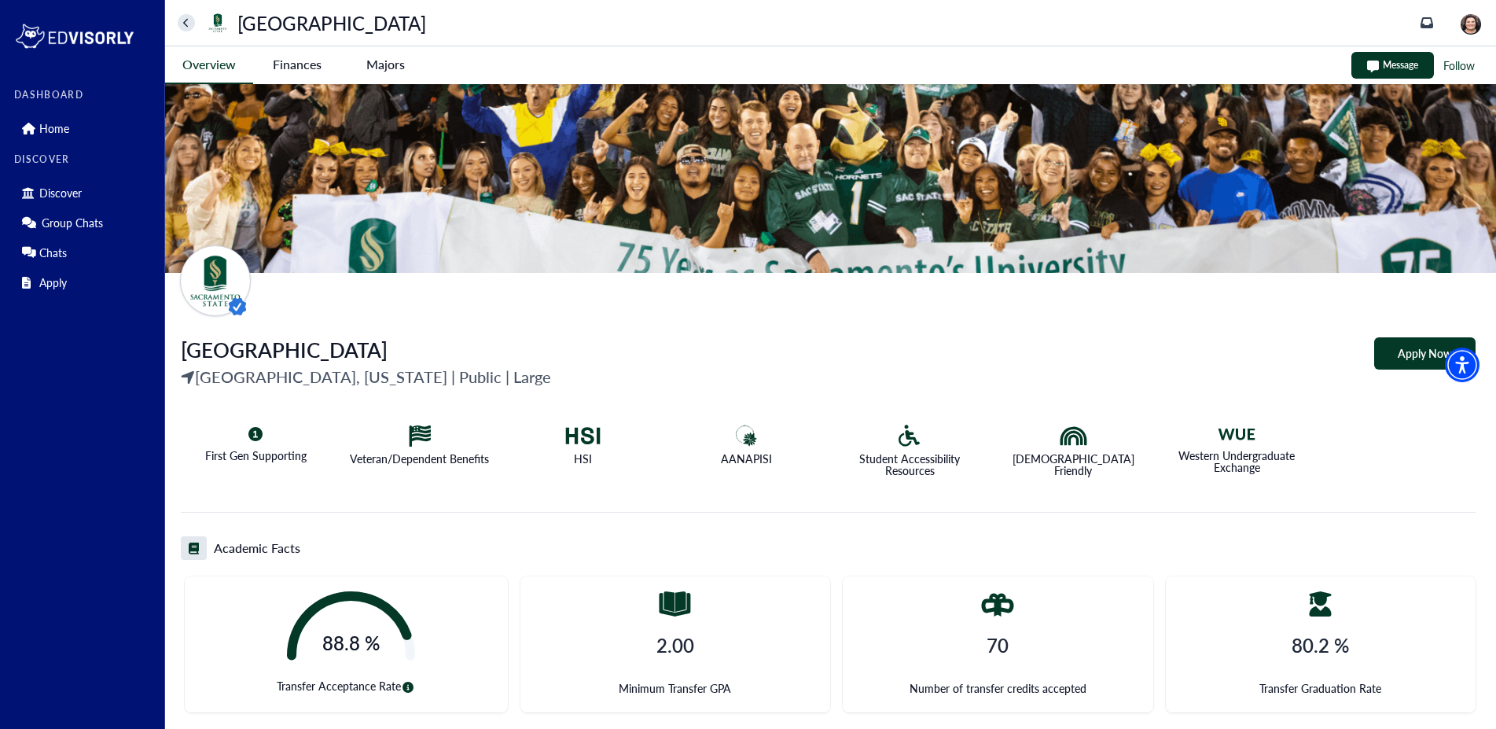
scroll to position [0, 0]
